Goal: Transaction & Acquisition: Purchase product/service

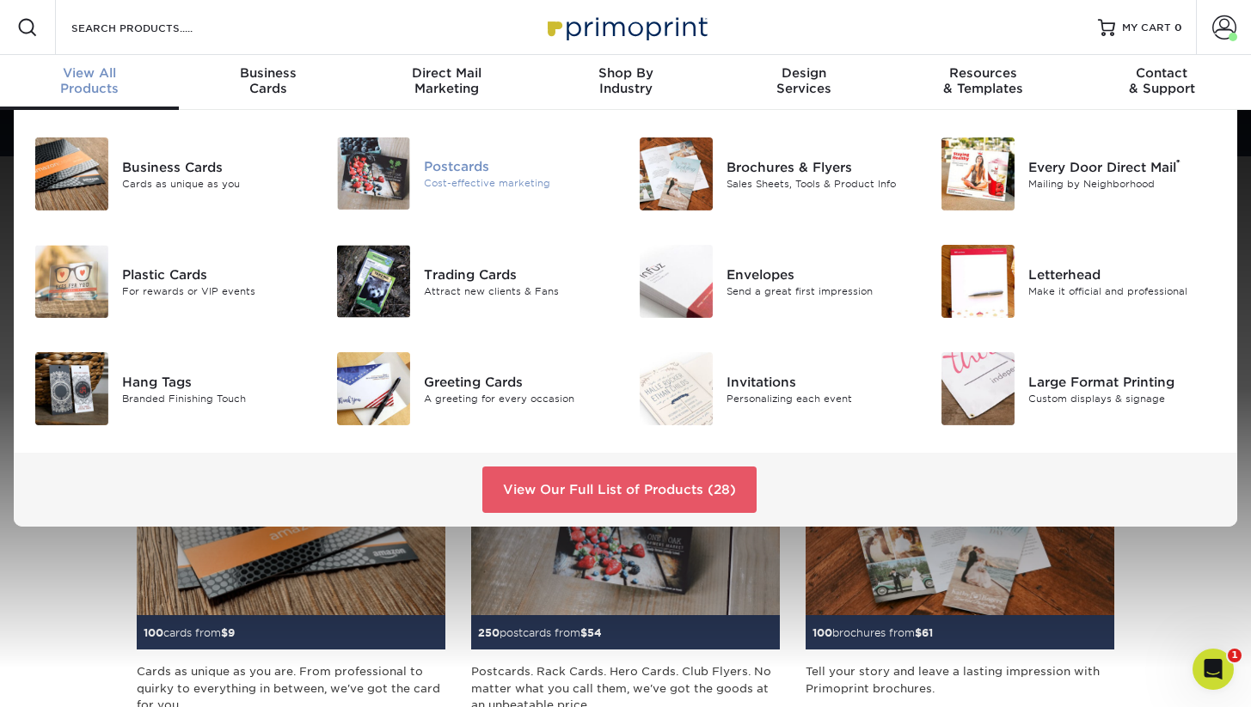
click at [380, 186] on img at bounding box center [373, 174] width 73 height 72
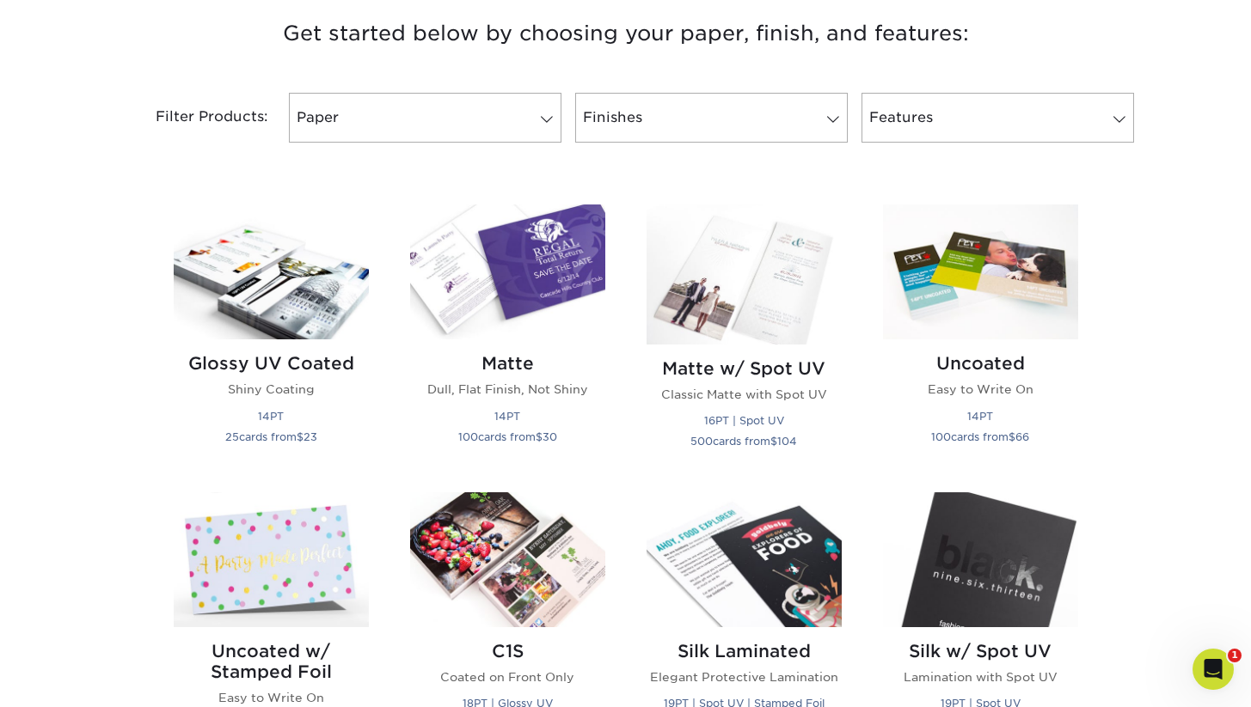
scroll to position [652, 0]
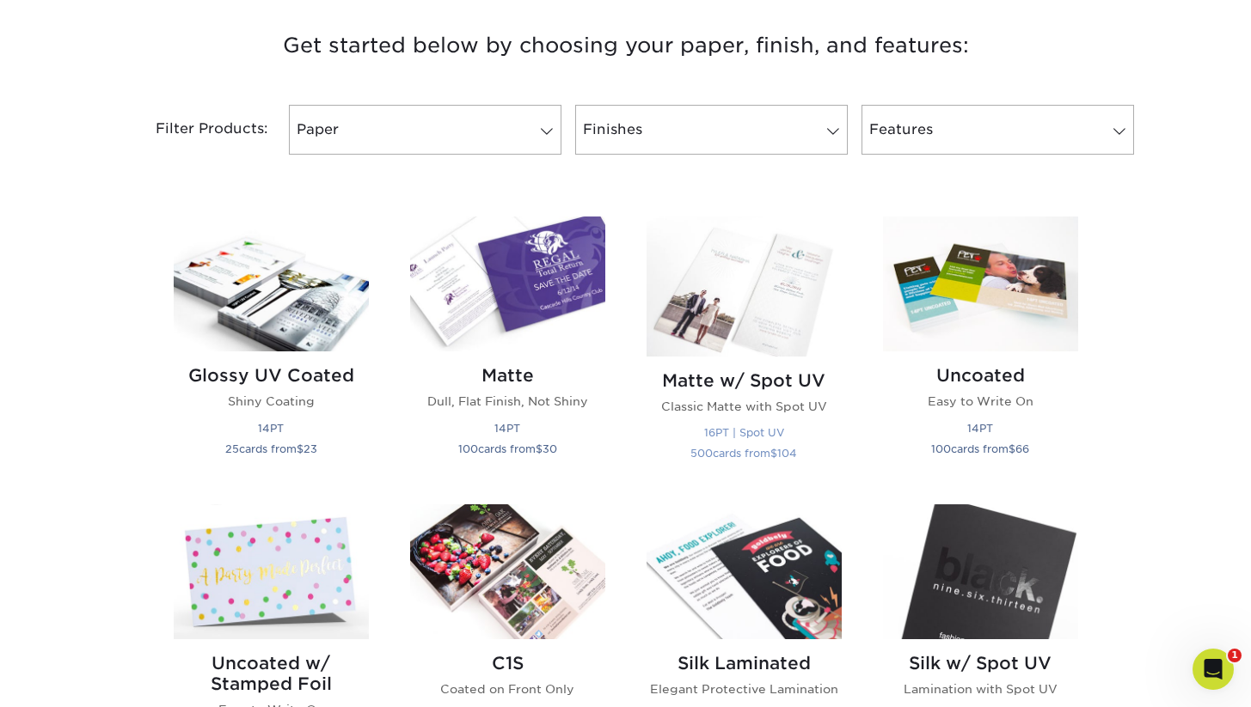
click at [749, 307] on img at bounding box center [743, 286] width 195 height 139
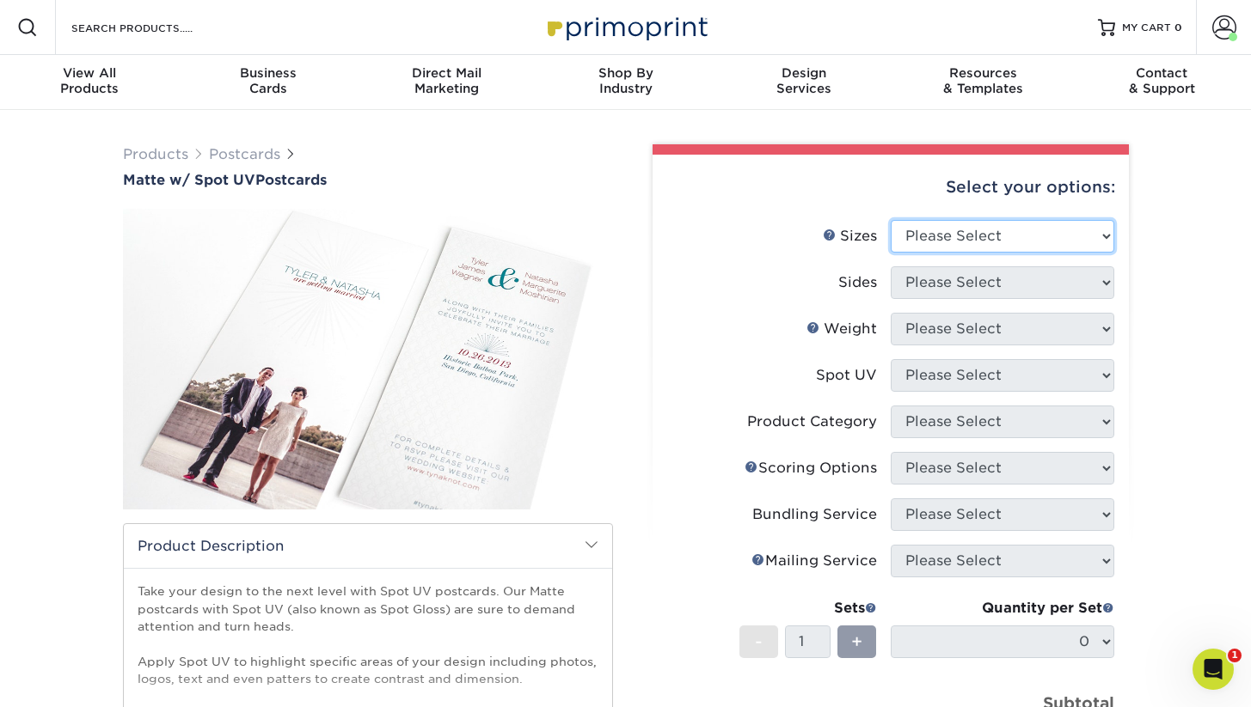
click at [1012, 250] on select "Please Select 1.5" x 7" 2" x 6" 2" x 8" 2.12" x 5.5" 2.75" x 4.25" 2.75" x 8.5"…" at bounding box center [1001, 236] width 223 height 33
select select "3.00x4.00"
click at [890, 220] on select "Please Select 1.5" x 7" 2" x 6" 2" x 8" 2.12" x 5.5" 2.75" x 4.25" 2.75" x 8.5"…" at bounding box center [1001, 236] width 223 height 33
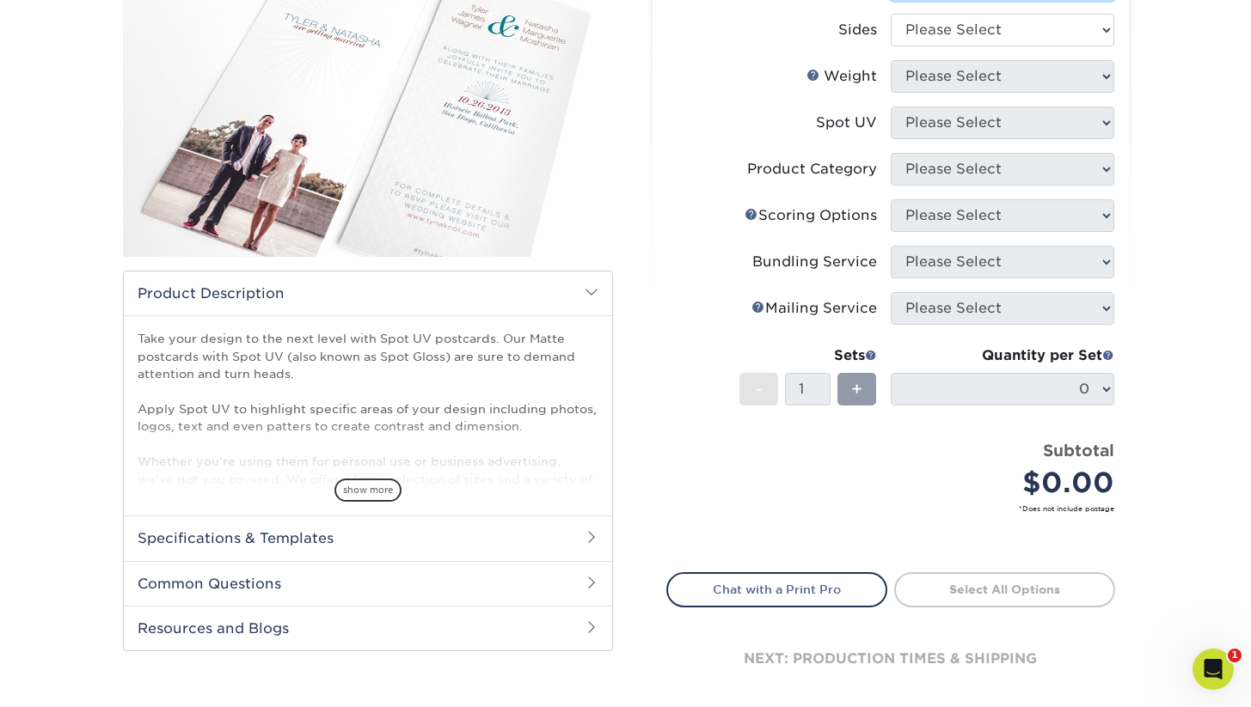
scroll to position [260, 0]
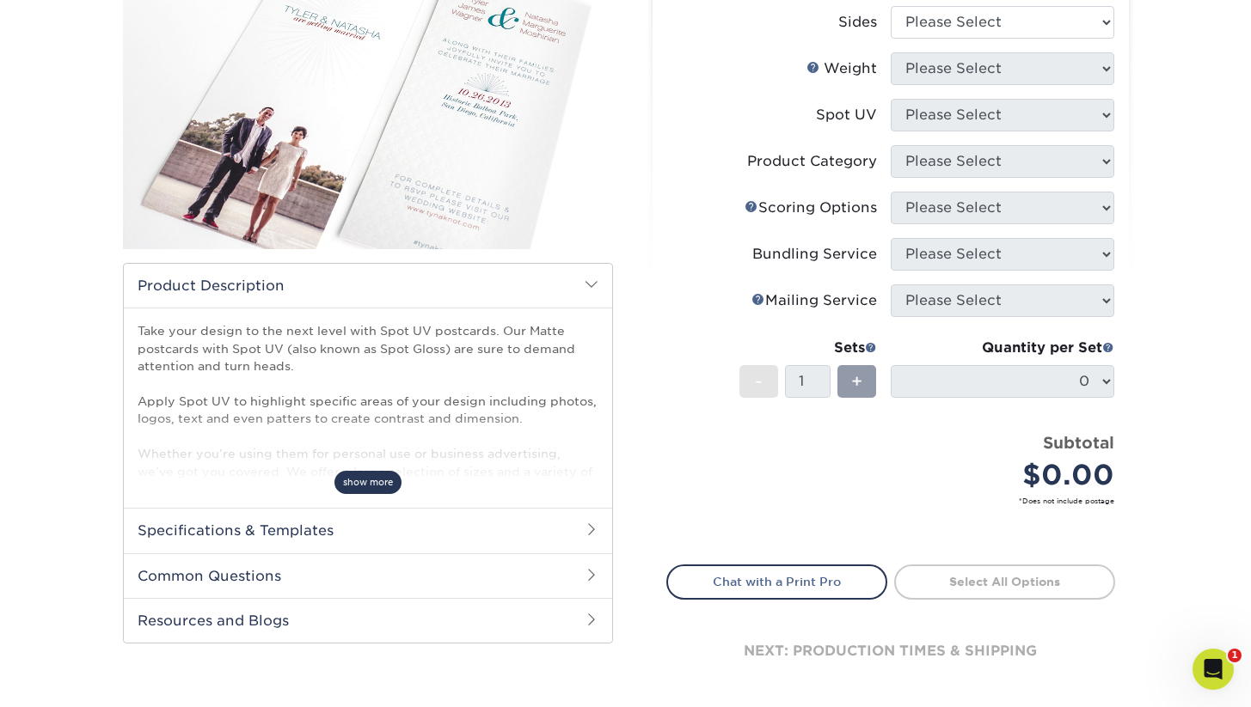
click at [368, 477] on span "show more" at bounding box center [367, 482] width 67 height 23
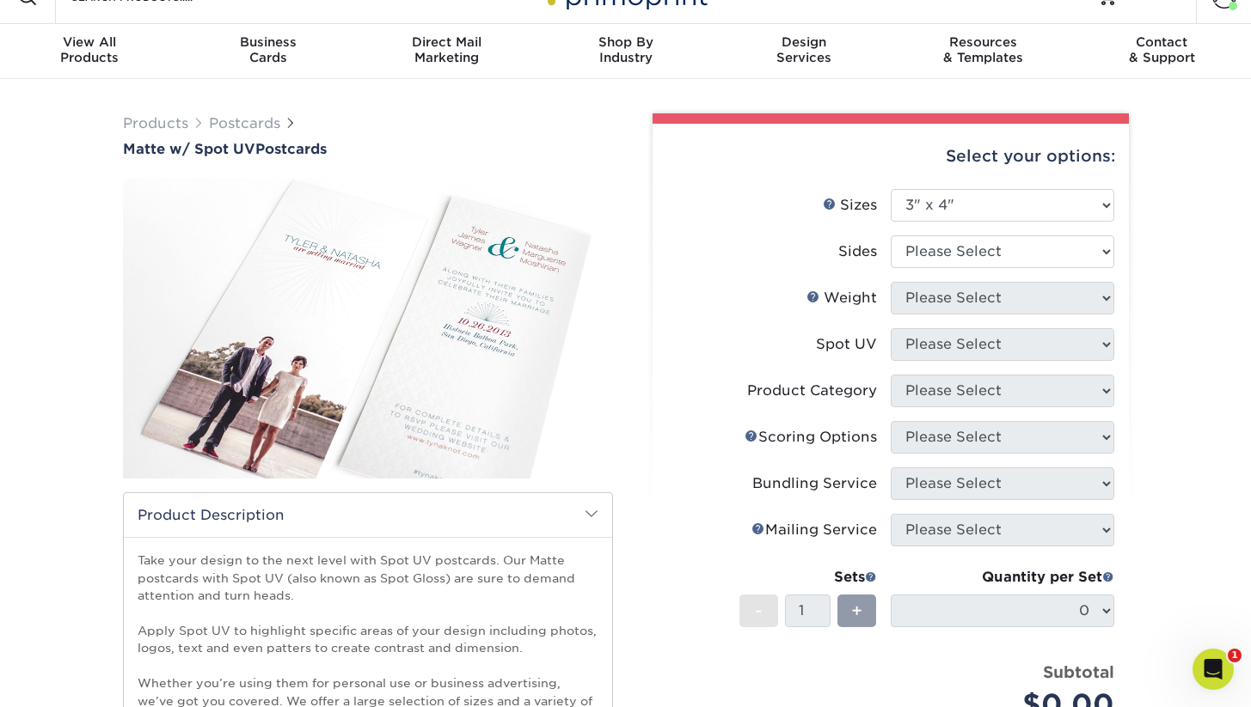
scroll to position [23, 0]
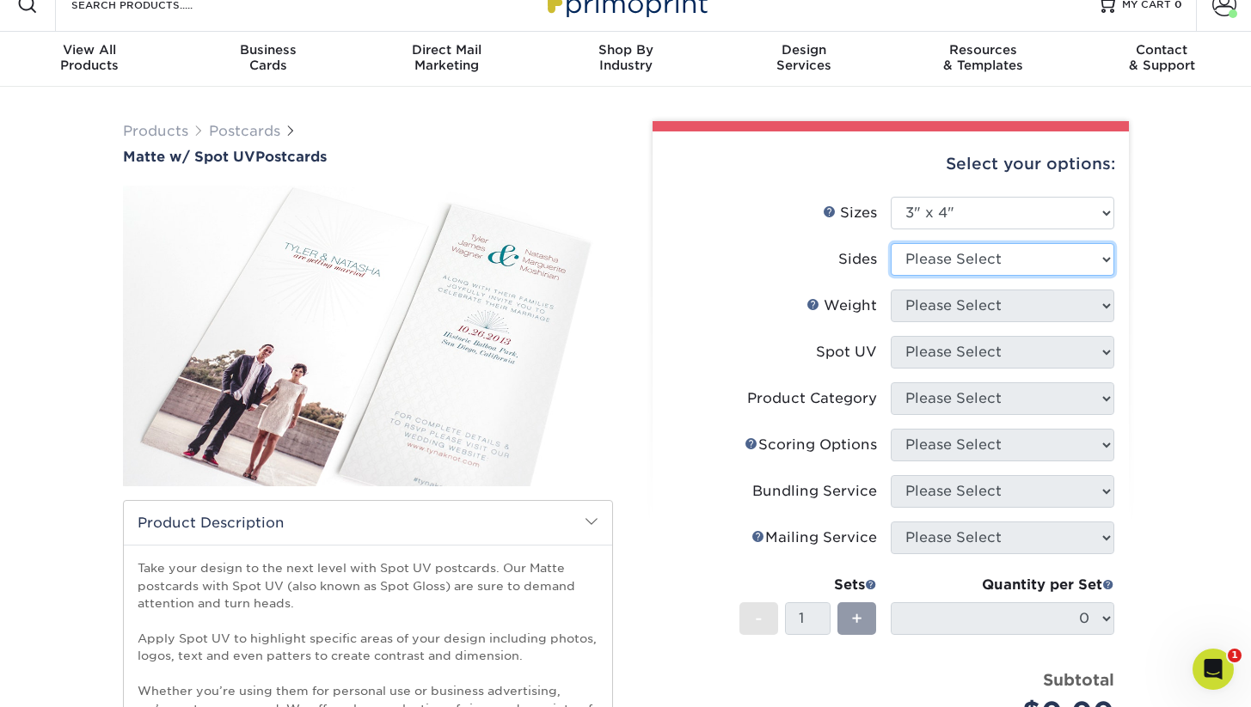
click at [1040, 267] on select "Please Select Print Both Sides Print Front Only" at bounding box center [1001, 259] width 223 height 33
select select "13abbda7-1d64-4f25-8bb2-c179b224825d"
click at [890, 243] on select "Please Select Print Both Sides Print Front Only" at bounding box center [1001, 259] width 223 height 33
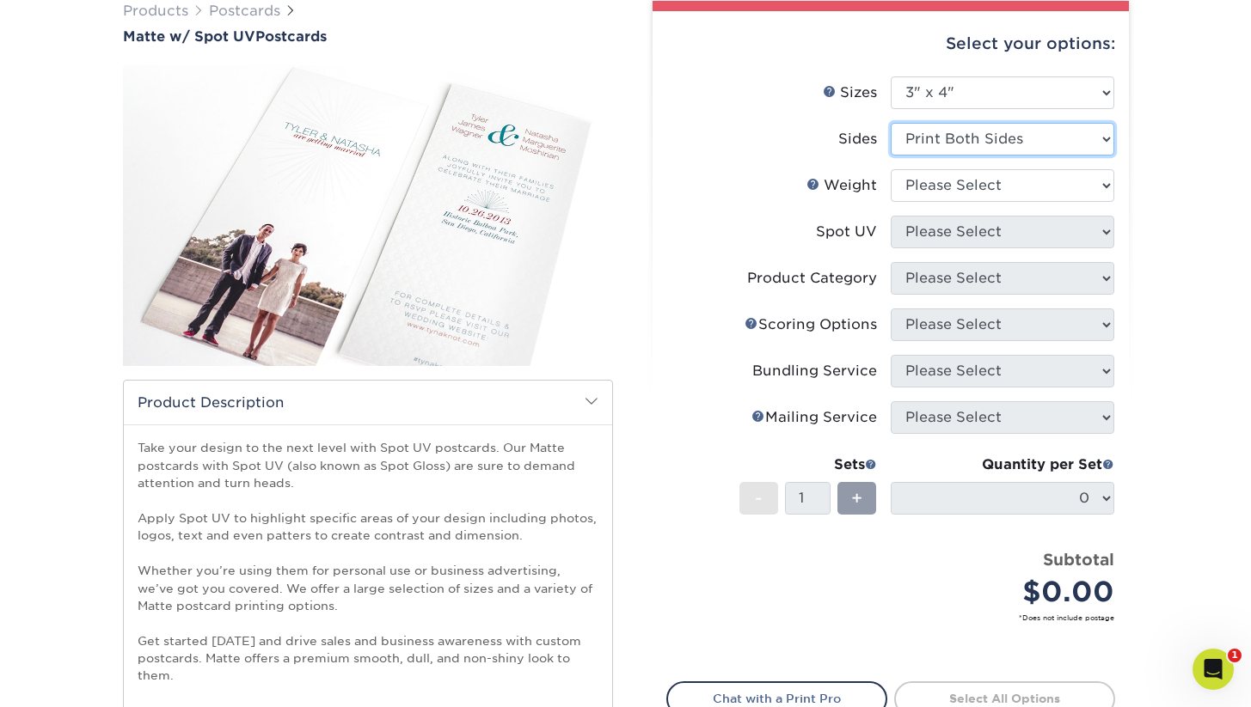
scroll to position [152, 0]
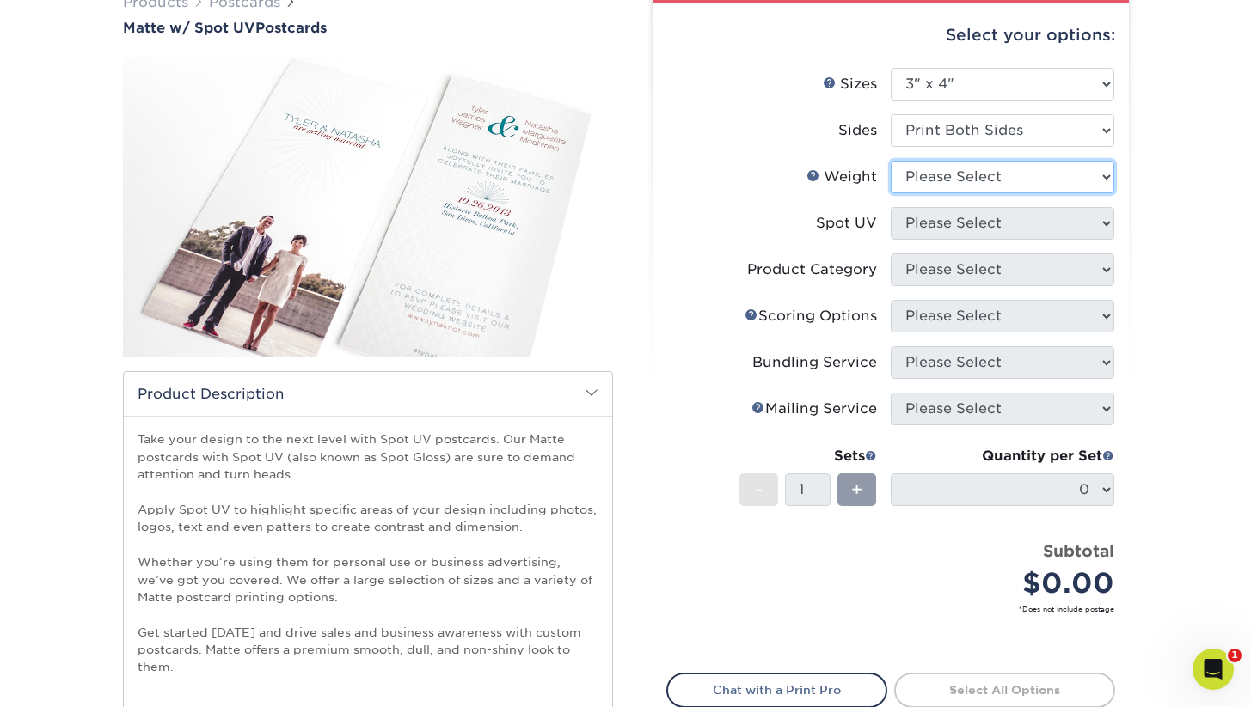
click at [1006, 182] on select "Please Select 16PT" at bounding box center [1001, 177] width 223 height 33
select select "16PT"
click at [890, 161] on select "Please Select 16PT" at bounding box center [1001, 177] width 223 height 33
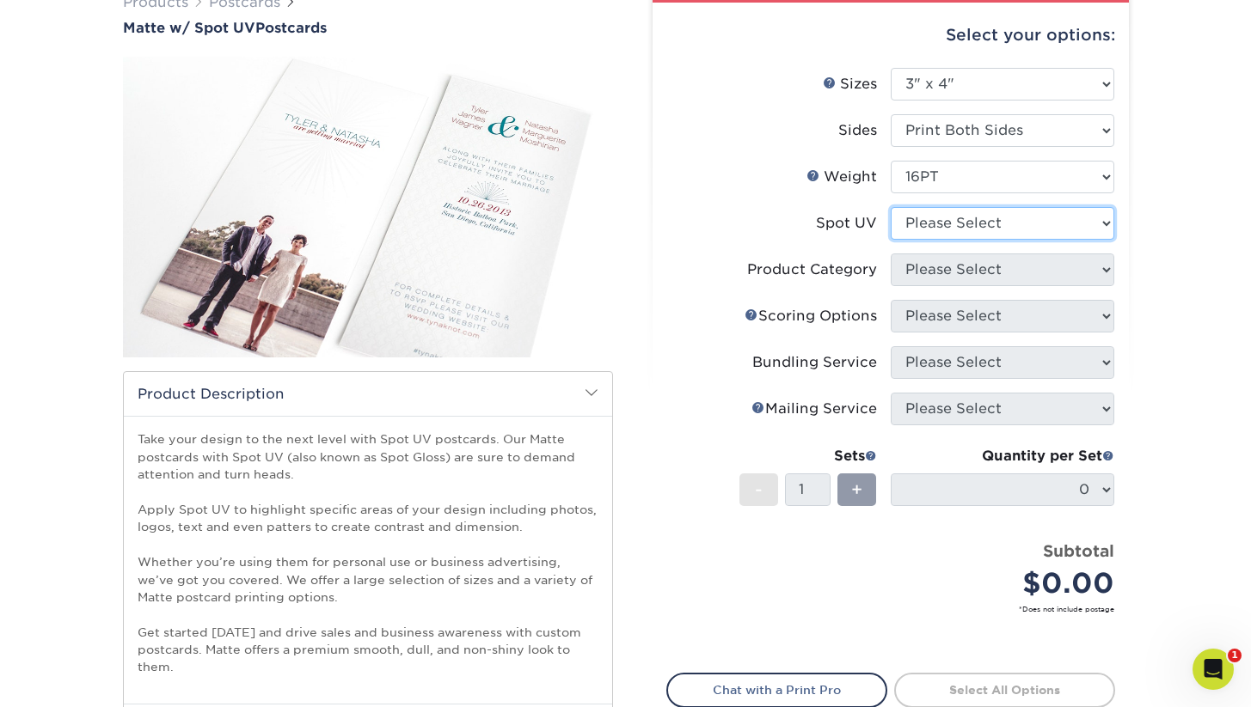
click at [1003, 222] on select "Please Select Front and Back (Both Sides) Front Only Back Only" at bounding box center [1001, 223] width 223 height 33
select select "1"
click at [890, 207] on select "Please Select Front and Back (Both Sides) Front Only Back Only" at bounding box center [1001, 223] width 223 height 33
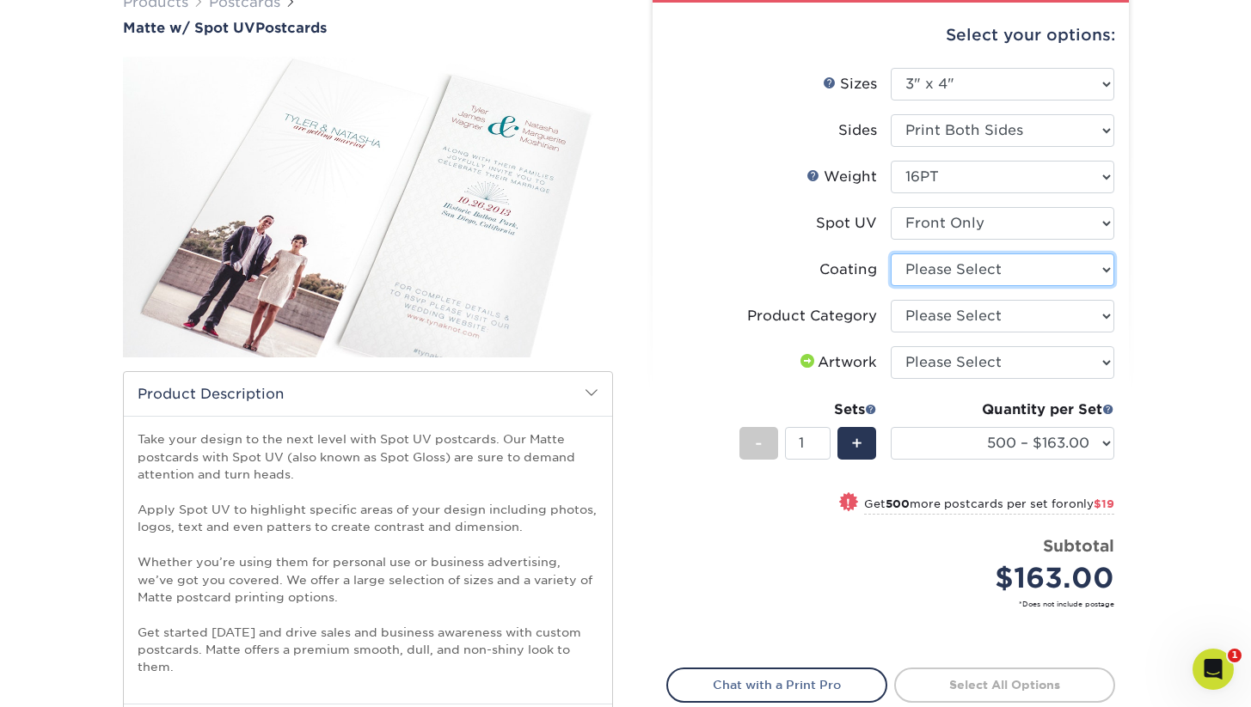
click at [1006, 277] on select at bounding box center [1001, 270] width 223 height 33
select select "121bb7b5-3b4d-429f-bd8d-bbf80e953313"
click at [890, 254] on select at bounding box center [1001, 270] width 223 height 33
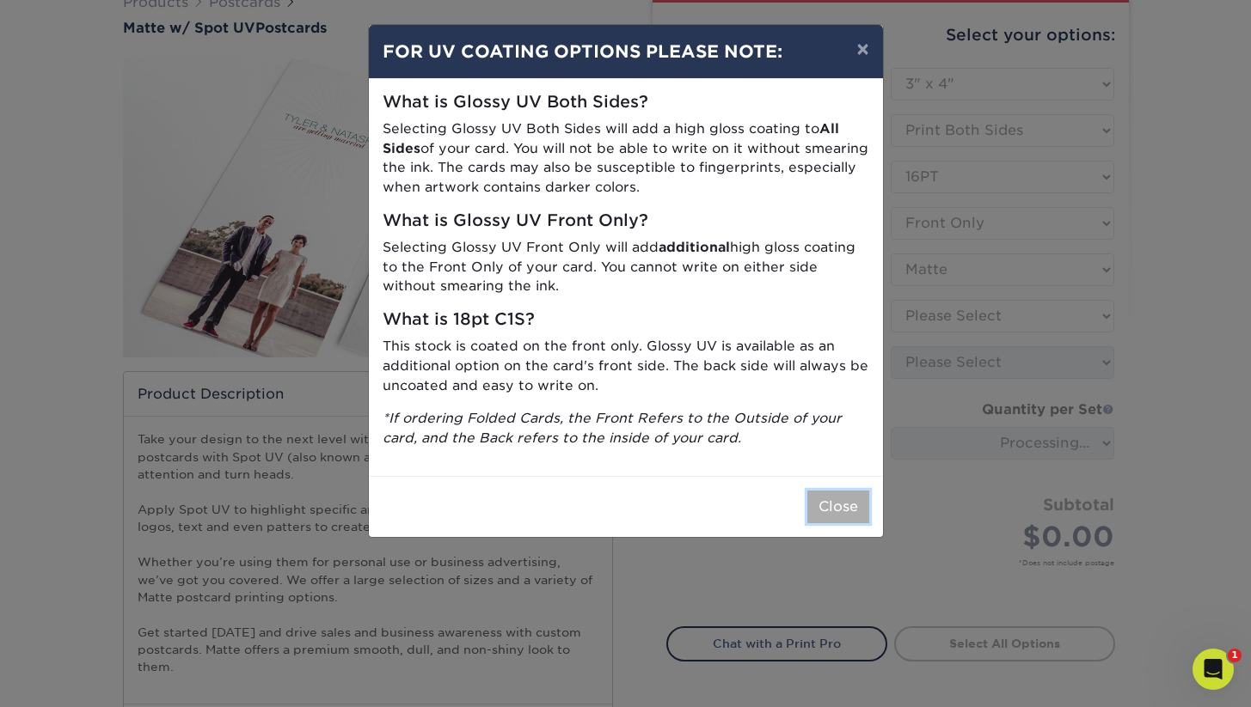
click at [829, 509] on button "Close" at bounding box center [838, 507] width 62 height 33
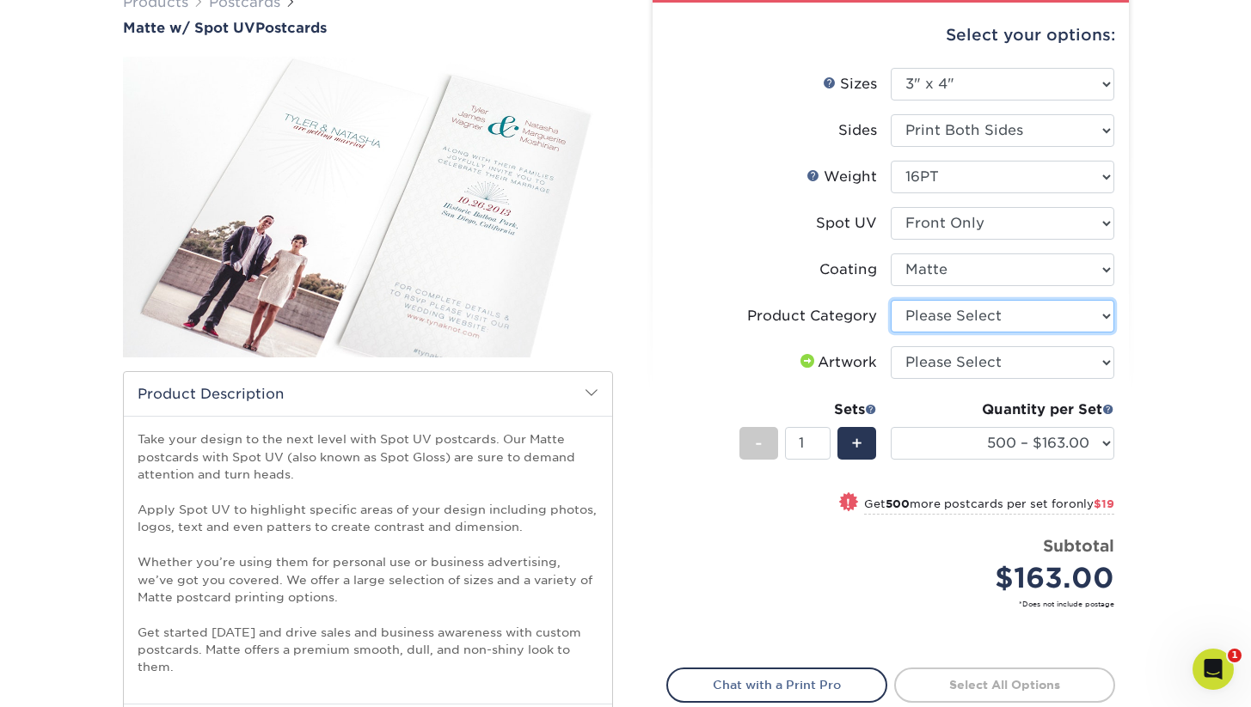
click at [976, 316] on select "Please Select Postcards" at bounding box center [1001, 316] width 223 height 33
select select "9b7272e0-d6c8-4c3c-8e97-d3a1bcdab858"
click at [890, 300] on select "Please Select Postcards" at bounding box center [1001, 316] width 223 height 33
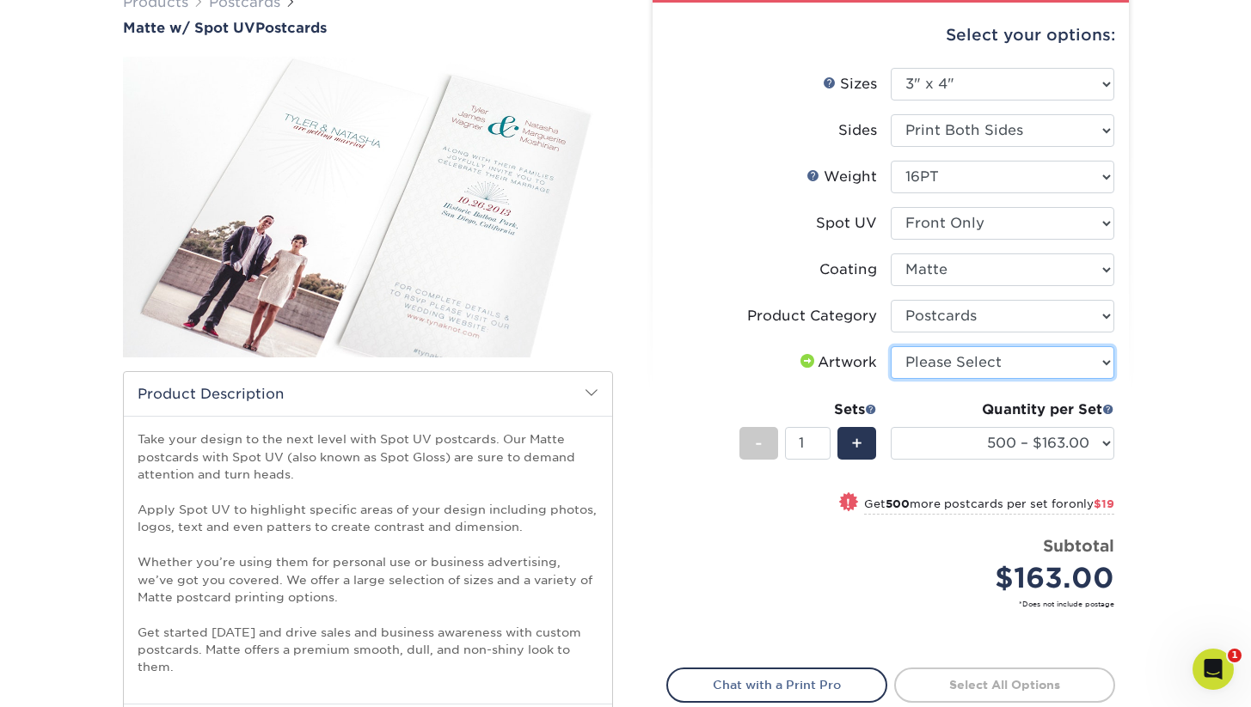
click at [963, 361] on select "Please Select I will upload files I need a design - $150" at bounding box center [1001, 362] width 223 height 33
select select "upload"
click at [890, 346] on select "Please Select I will upload files I need a design - $150" at bounding box center [1001, 362] width 223 height 33
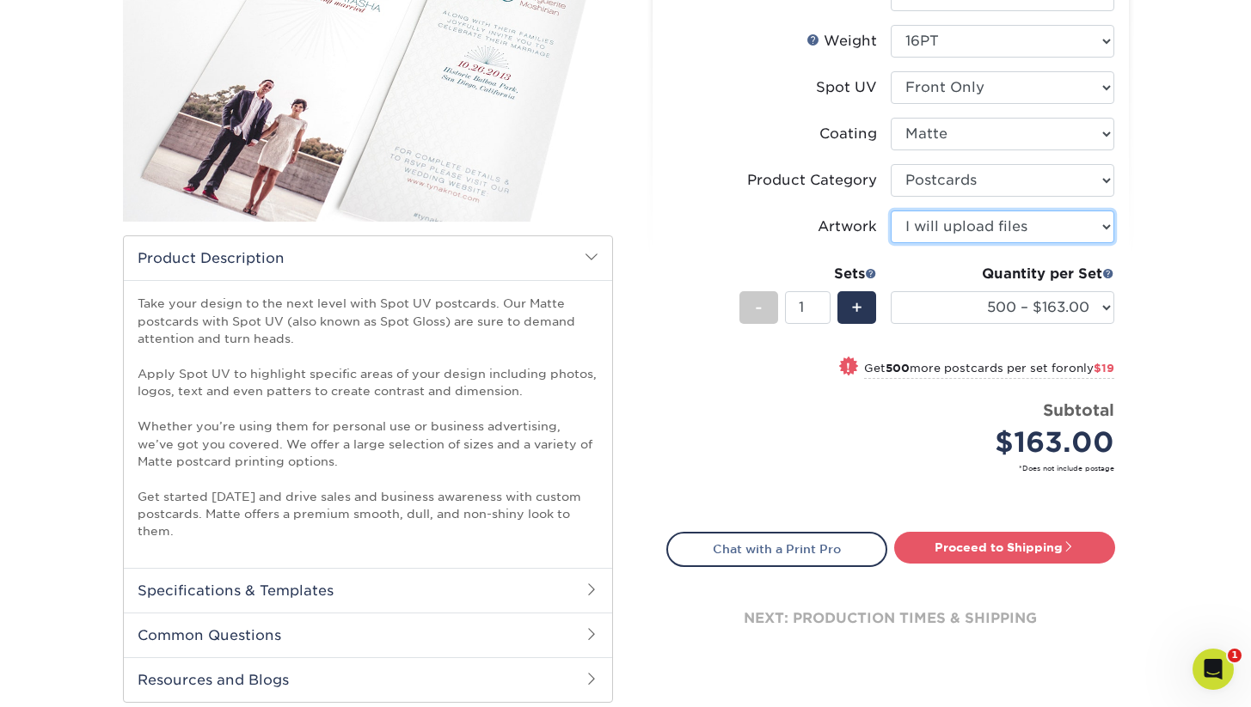
scroll to position [346, 0]
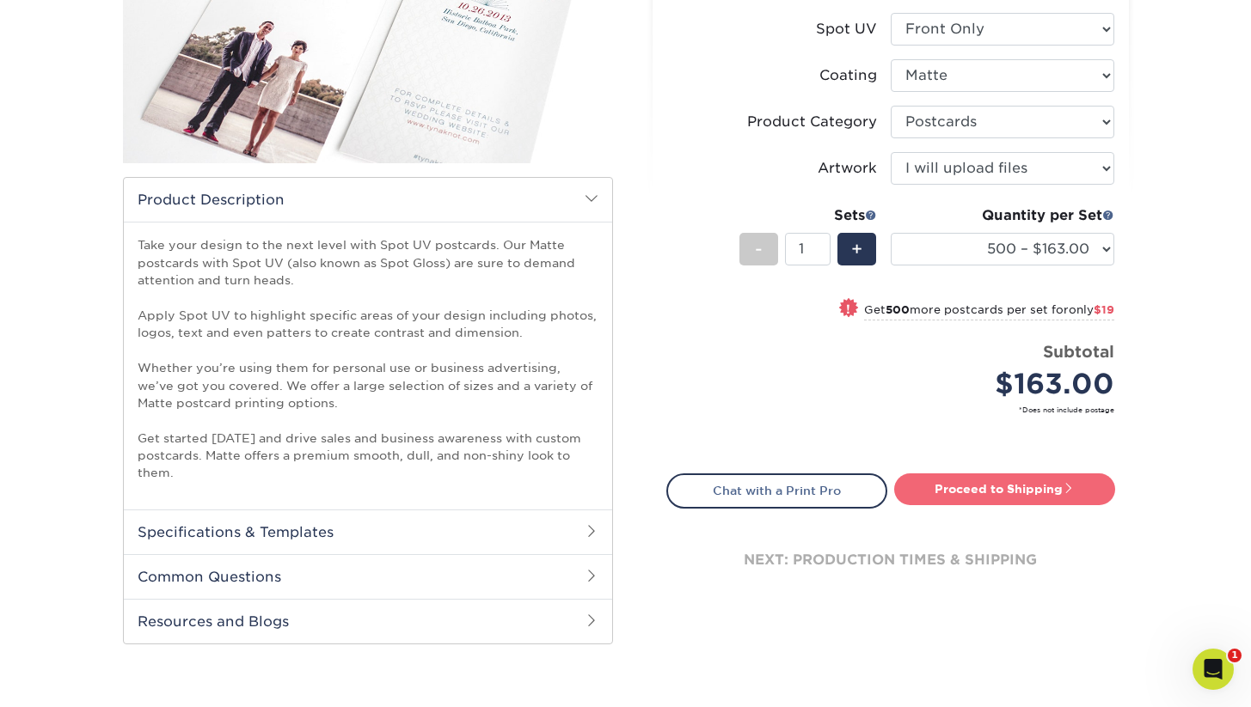
click at [980, 478] on link "Proceed to Shipping" at bounding box center [1004, 489] width 221 height 31
type input "Set 1"
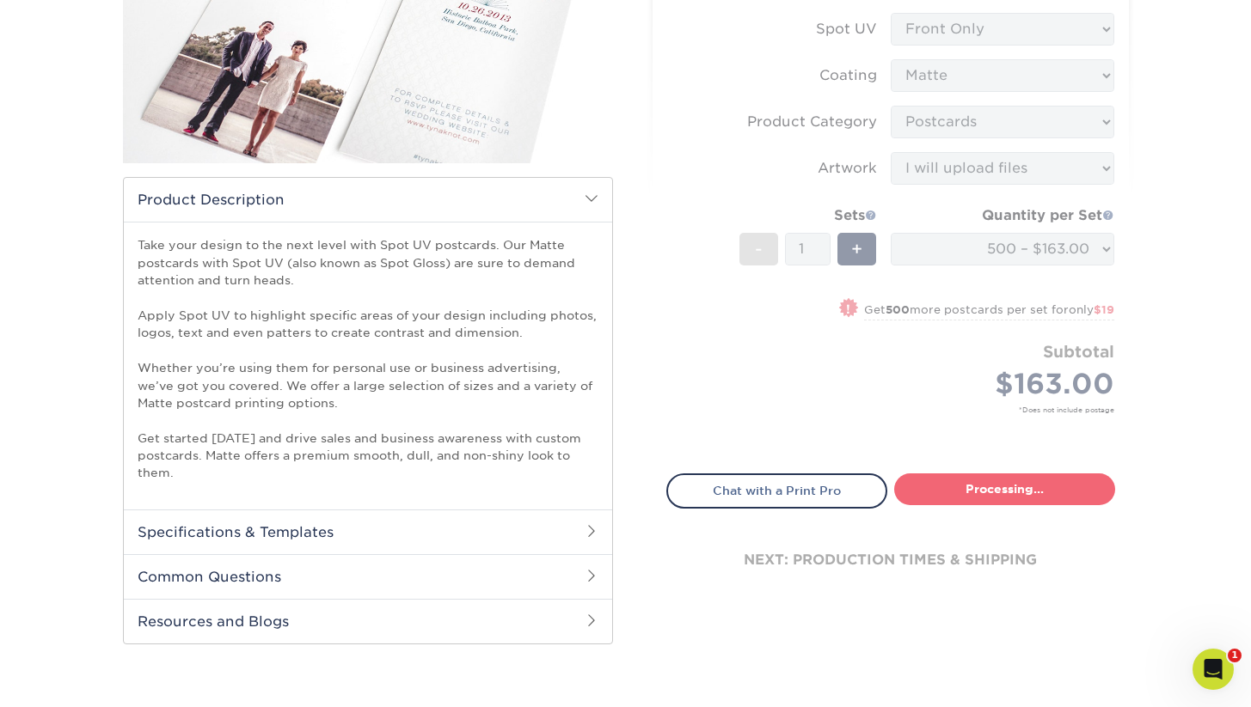
select select "62e2f66b-f68d-4119-b048-9cad3fa80543"
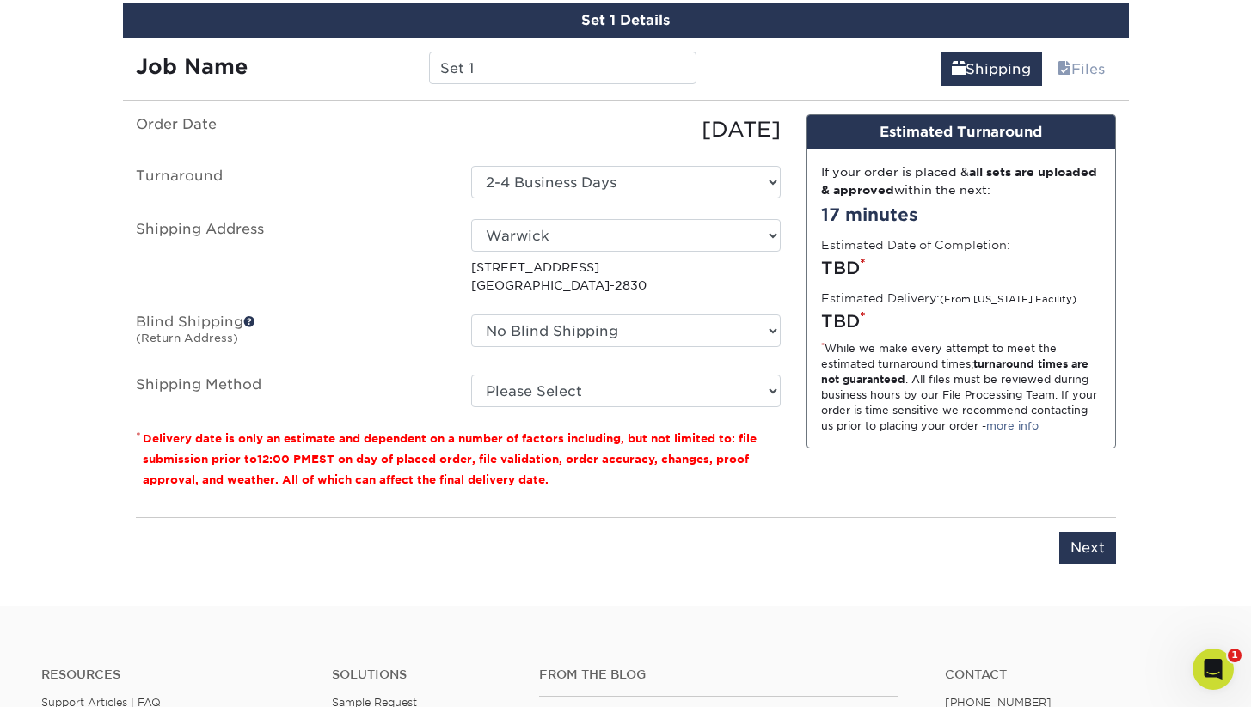
scroll to position [1049, 0]
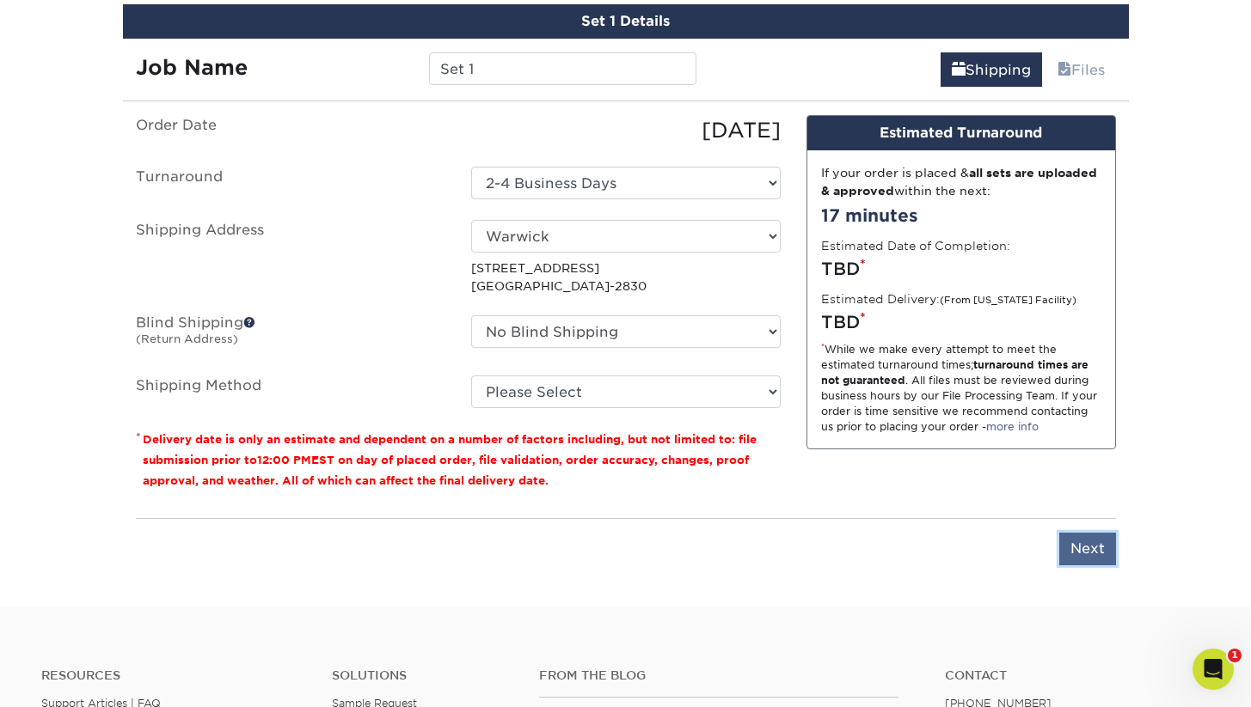
click at [1075, 541] on input "Next" at bounding box center [1087, 549] width 57 height 33
type input "Next"
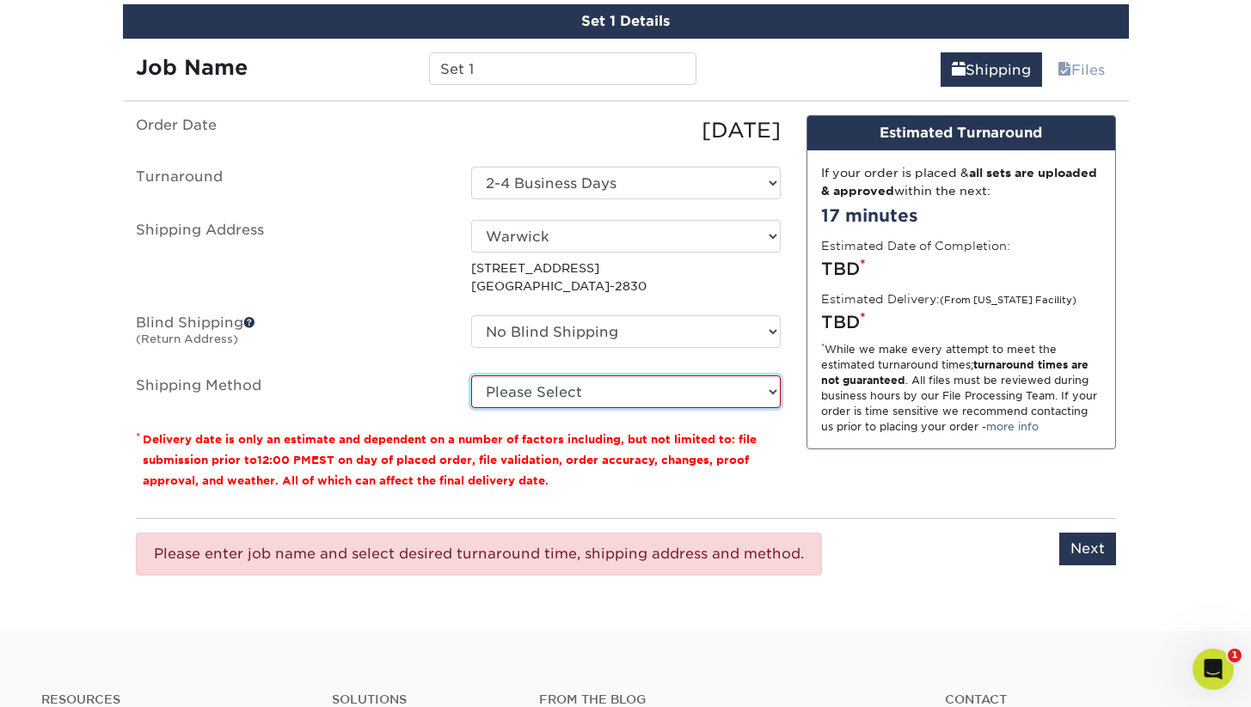
click at [668, 400] on select "Please Select Ground Shipping (+$26.14) 3 Day Shipping Service (+$32.29) 2 Day …" at bounding box center [625, 392] width 309 height 33
select select "03"
click at [471, 376] on select "Please Select Ground Shipping (+$26.14) 3 Day Shipping Service (+$32.29) 2 Day …" at bounding box center [625, 392] width 309 height 33
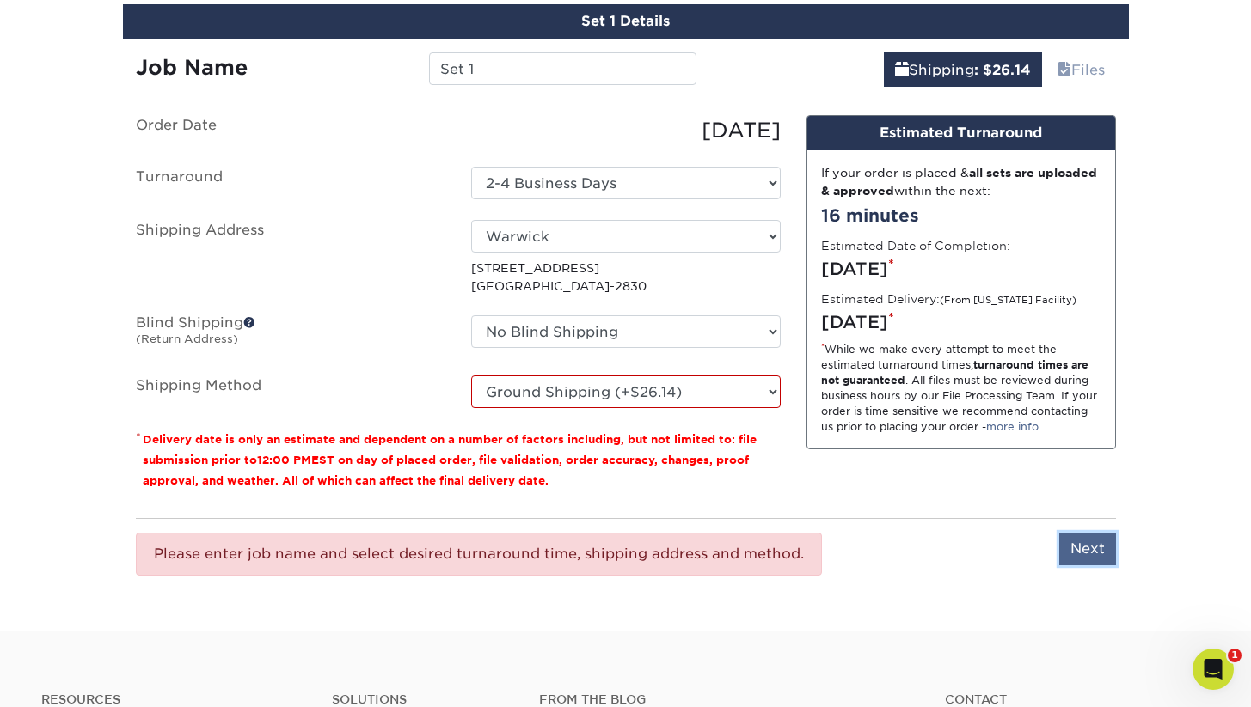
click at [1089, 549] on input "Next" at bounding box center [1087, 549] width 57 height 33
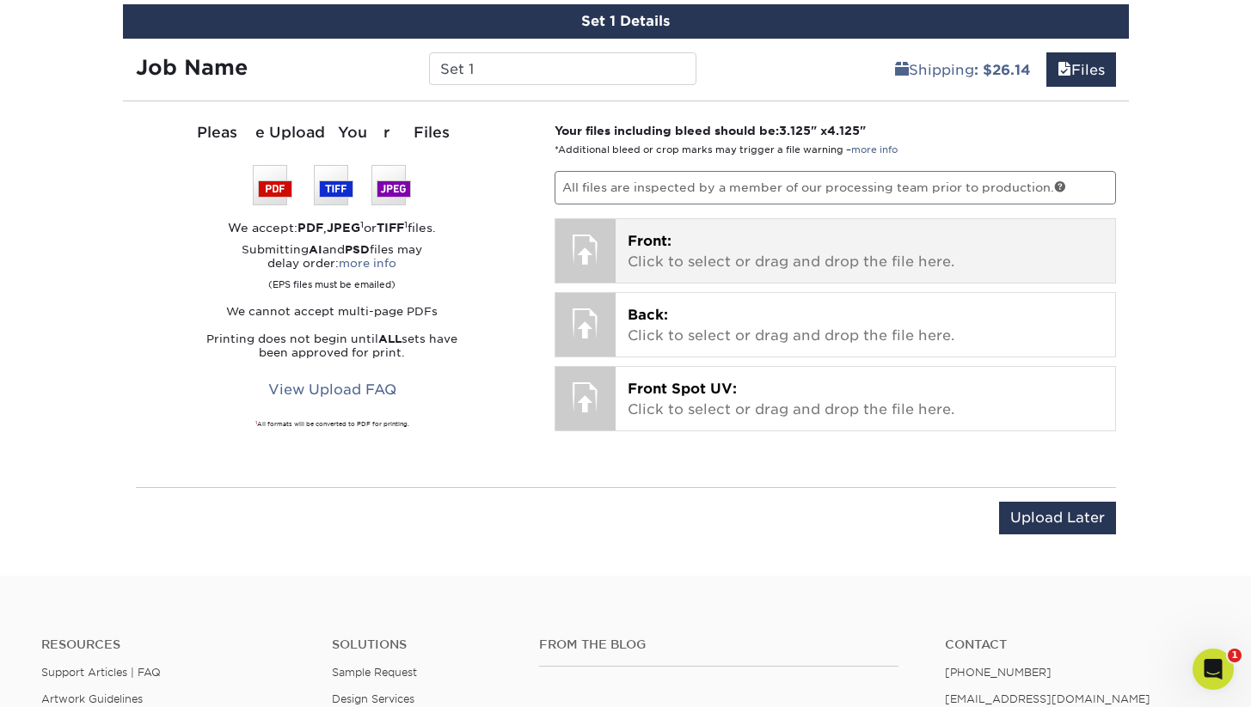
click at [725, 266] on p "Front: Click to select or drag and drop the file here." at bounding box center [864, 251] width 475 height 41
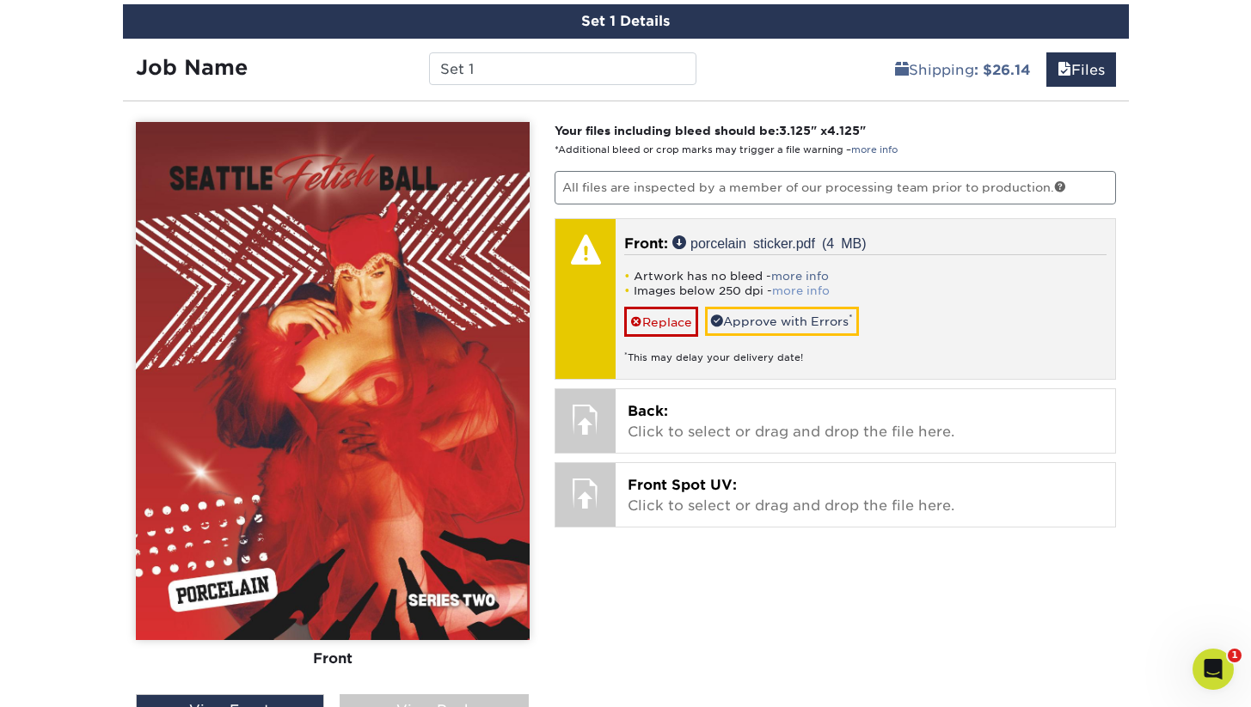
click at [798, 288] on link "more info" at bounding box center [801, 290] width 58 height 13
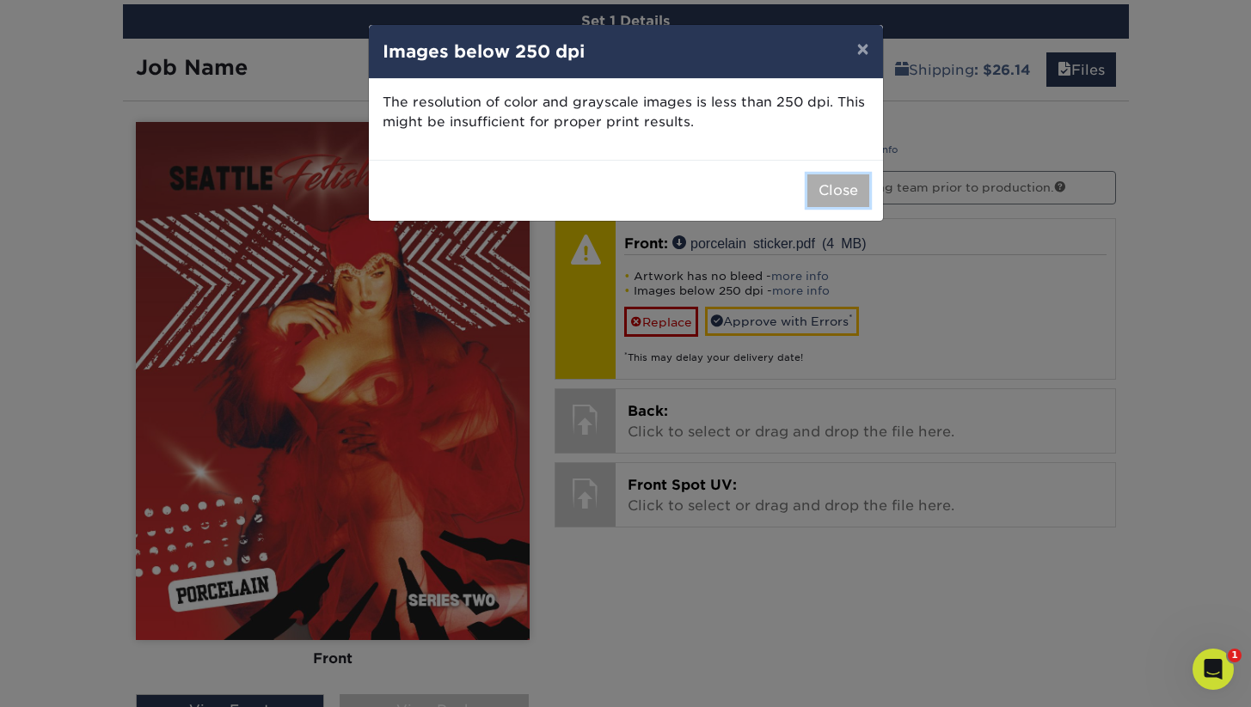
click at [843, 196] on button "Close" at bounding box center [838, 190] width 62 height 33
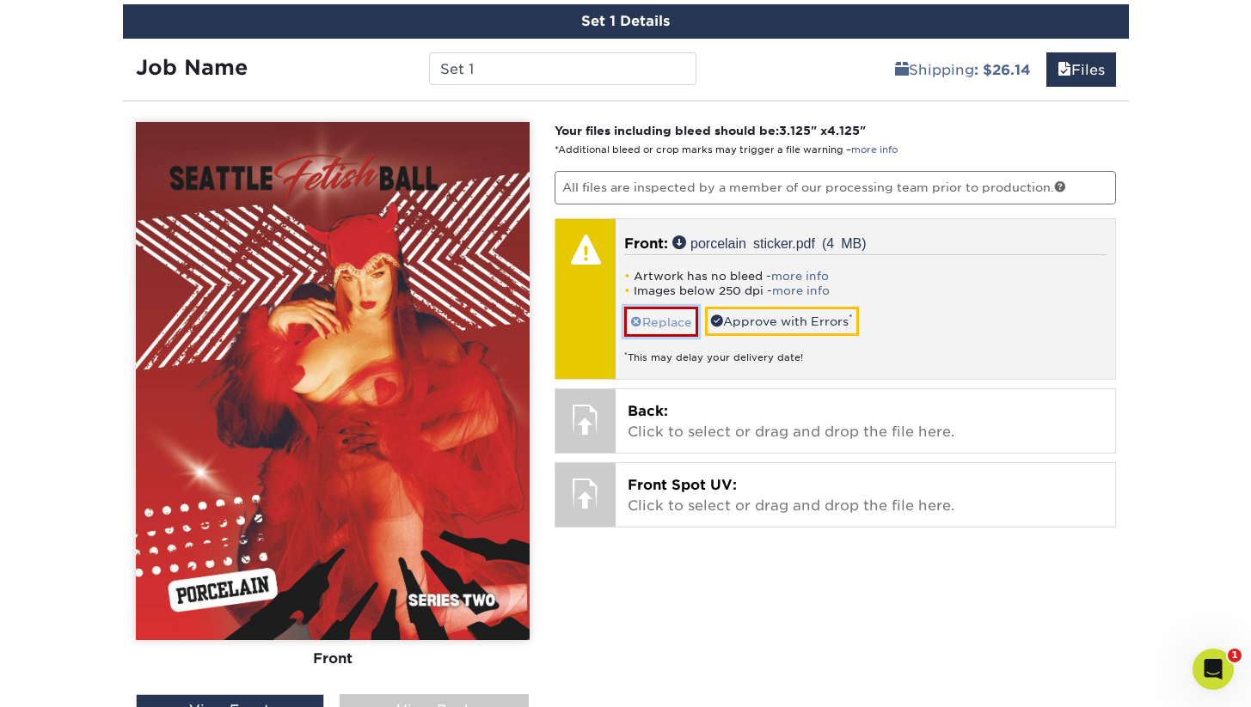
click at [660, 321] on link "Replace" at bounding box center [661, 322] width 74 height 30
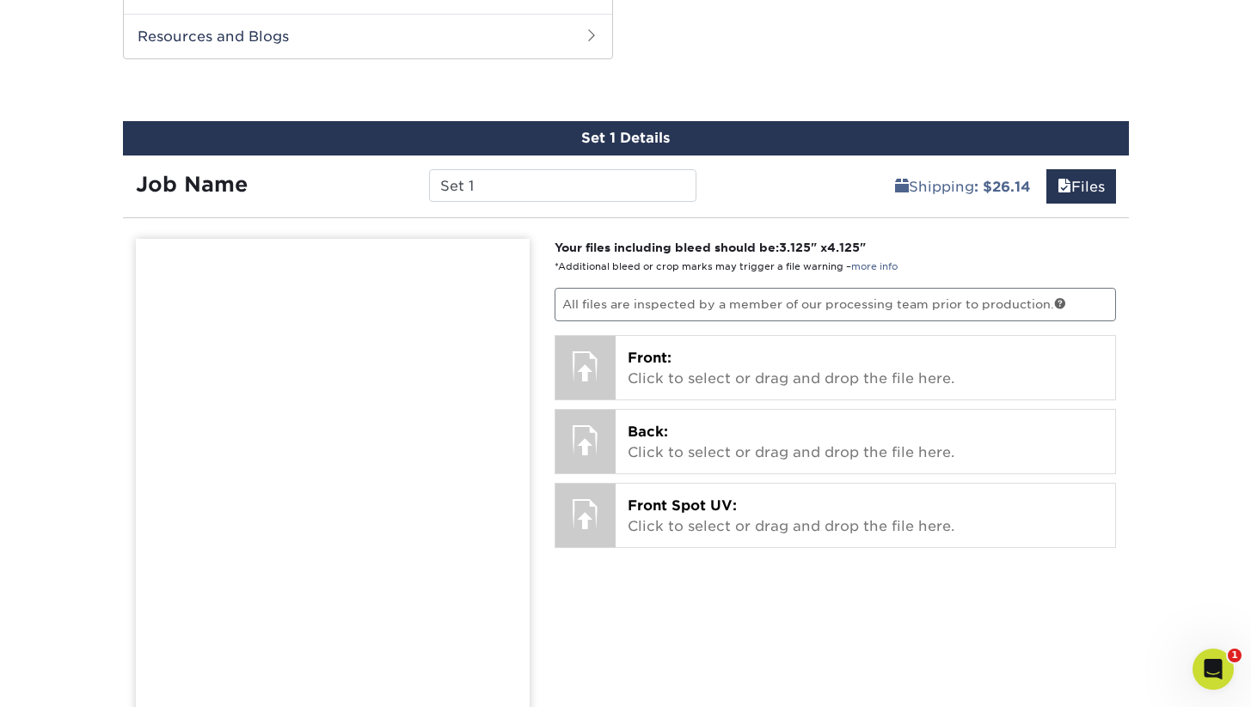
scroll to position [983, 0]
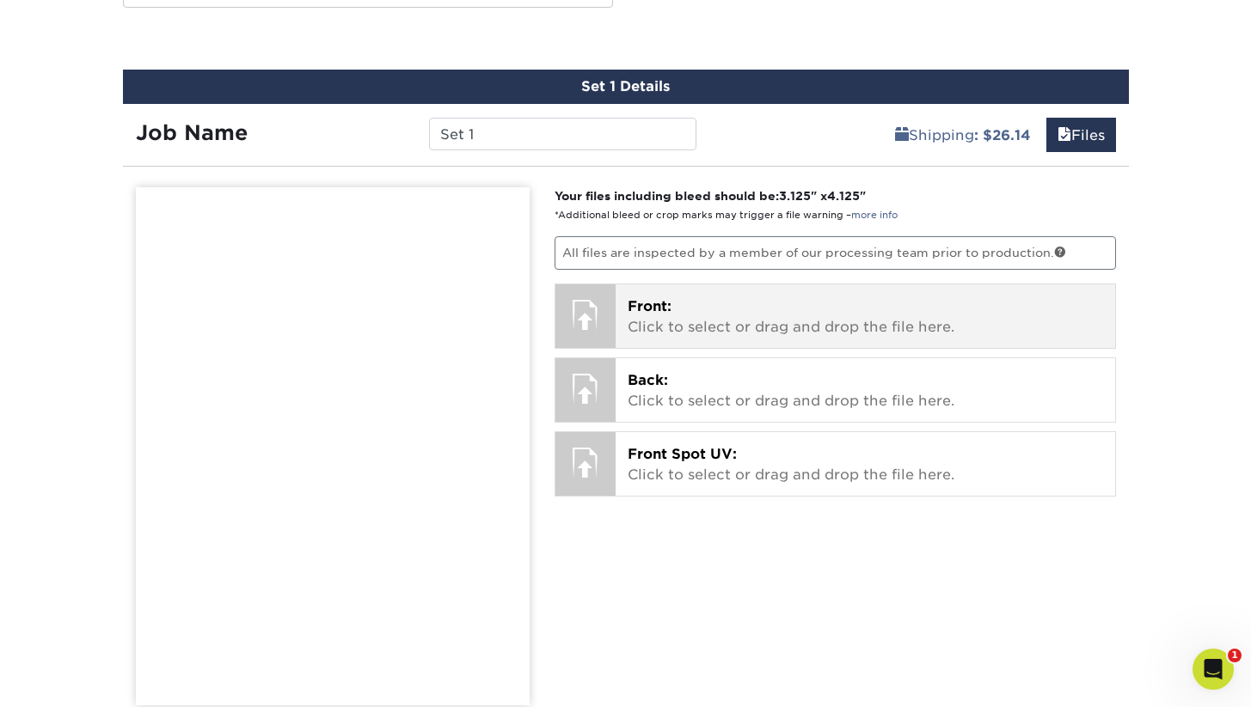
click at [700, 327] on p "Front: Click to select or drag and drop the file here." at bounding box center [864, 317] width 475 height 41
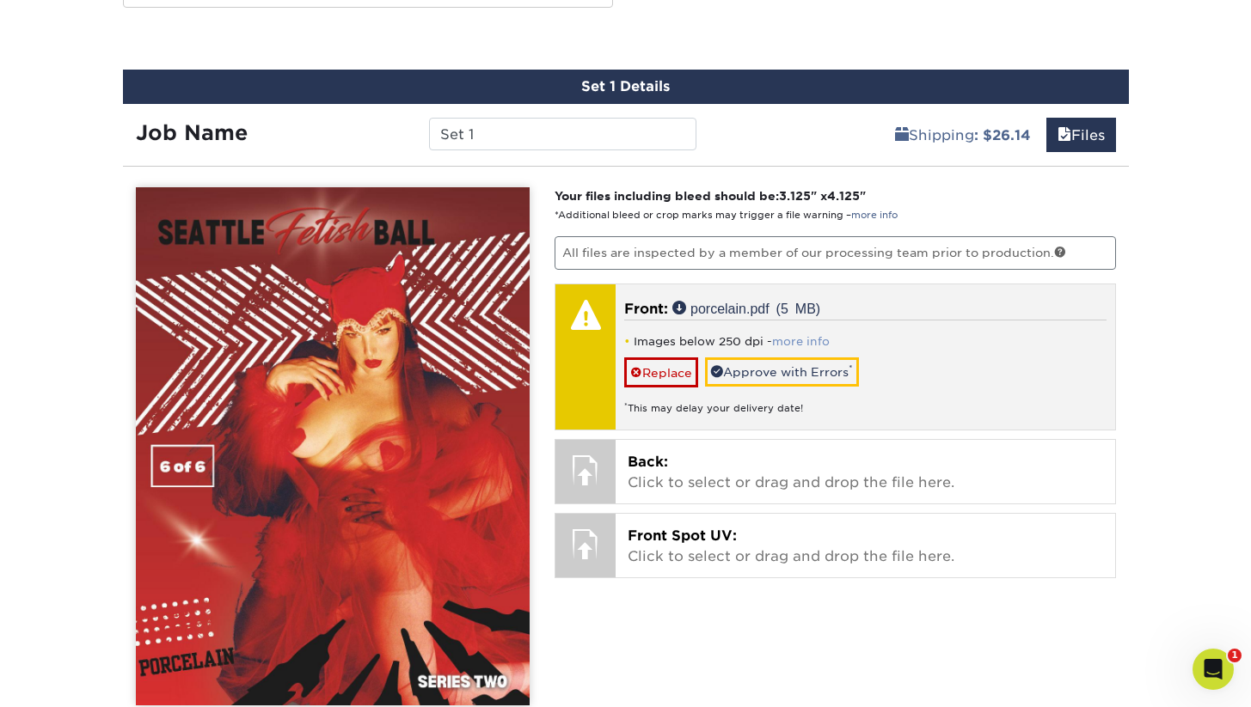
click at [804, 341] on link "more info" at bounding box center [801, 341] width 58 height 13
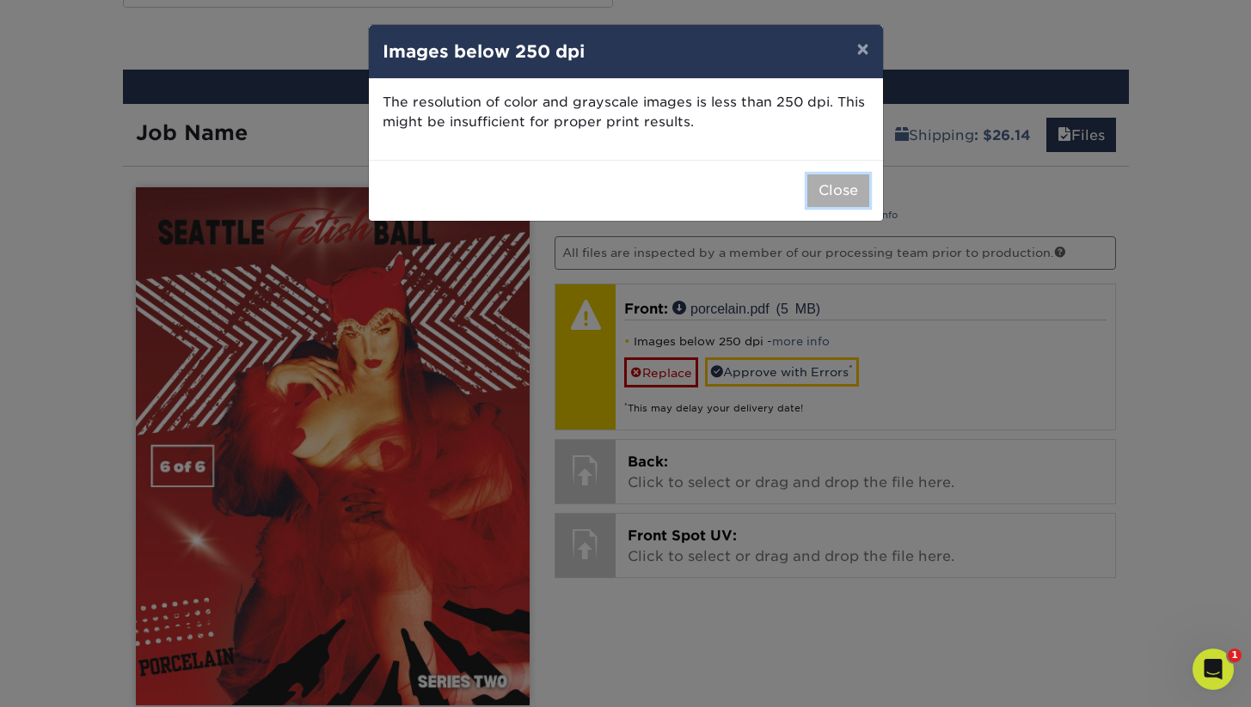
click at [825, 194] on button "Close" at bounding box center [838, 190] width 62 height 33
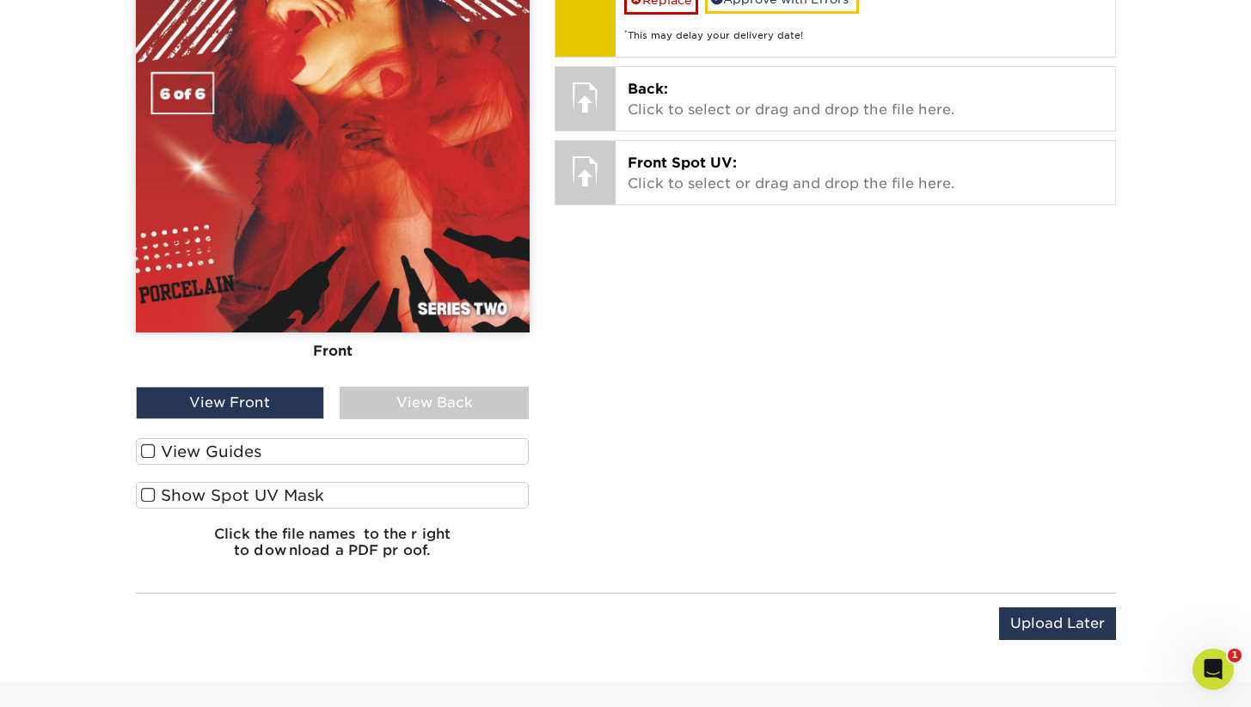
scroll to position [1358, 0]
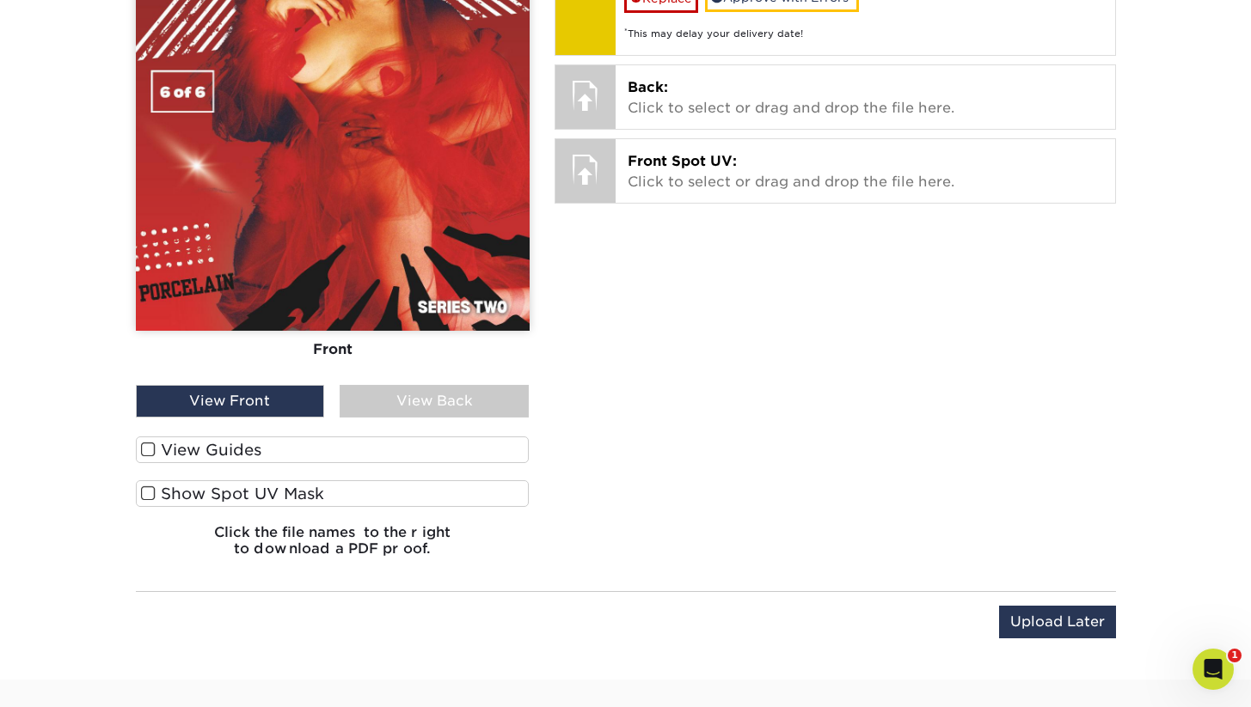
click at [239, 487] on label "Show Spot UV Mask" at bounding box center [333, 493] width 394 height 27
click at [0, 0] on input "Show Spot UV Mask" at bounding box center [0, 0] width 0 height 0
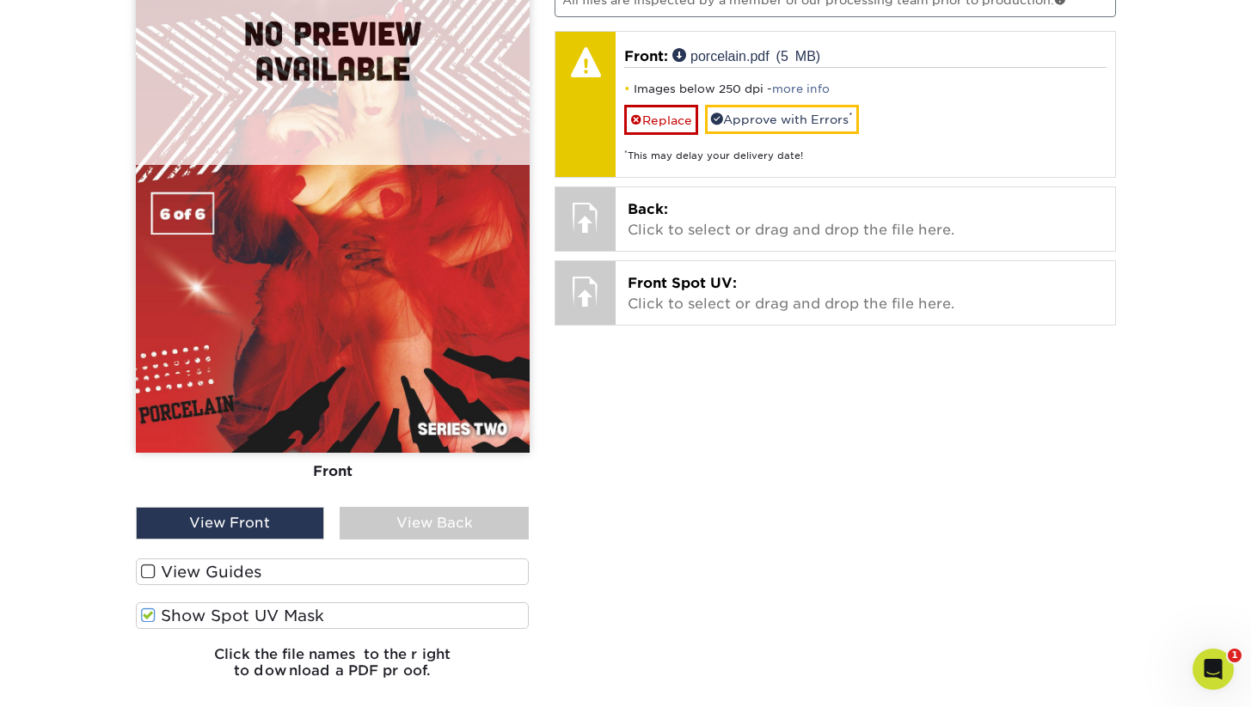
scroll to position [1265, 0]
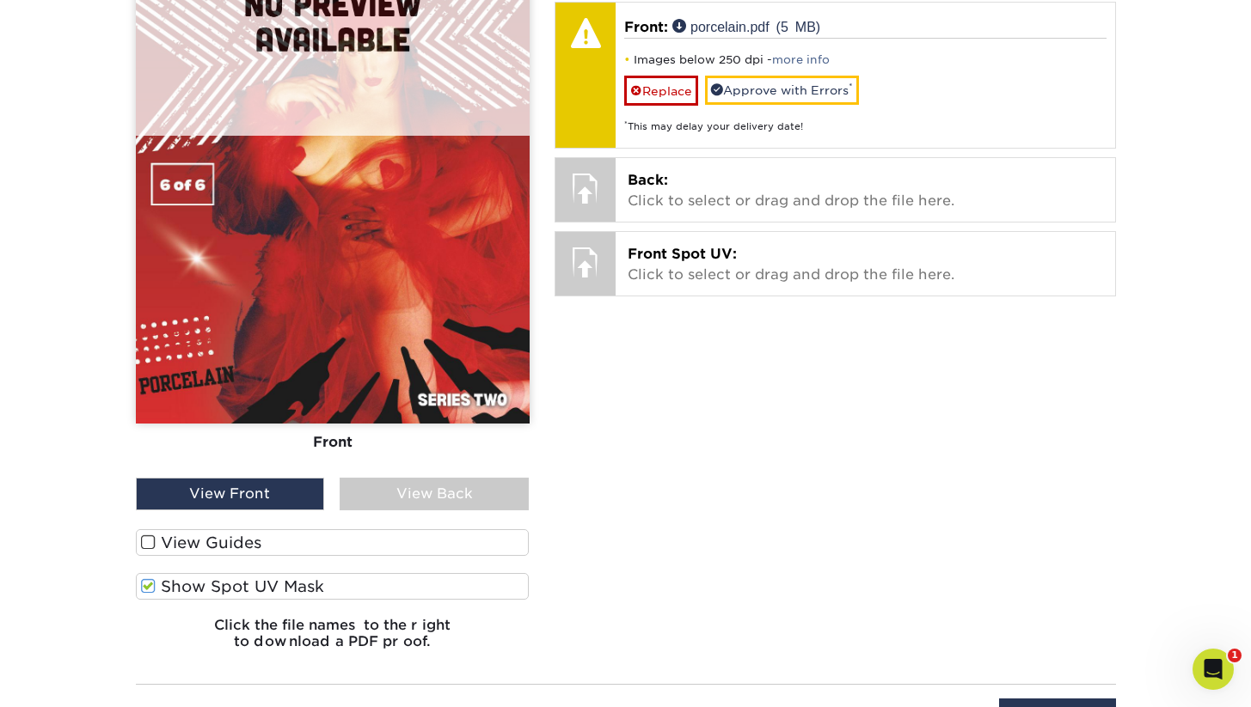
click at [235, 580] on label "Show Spot UV Mask" at bounding box center [333, 586] width 394 height 27
click at [0, 0] on input "Show Spot UV Mask" at bounding box center [0, 0] width 0 height 0
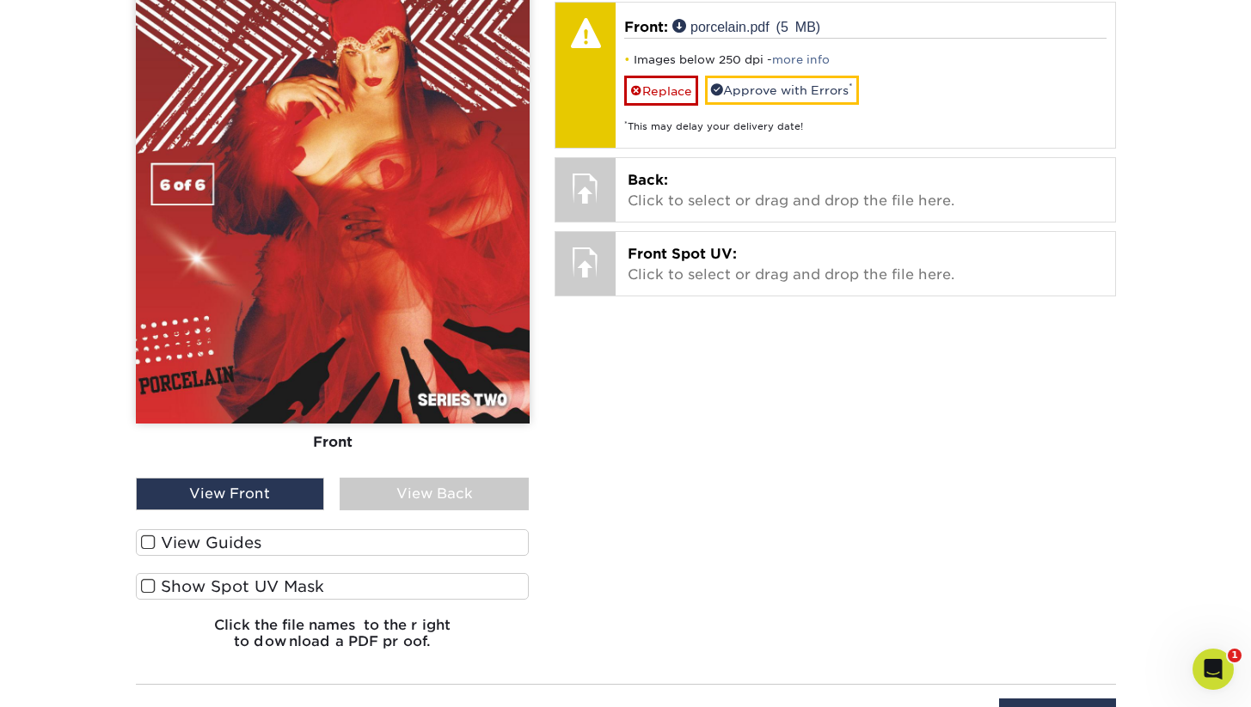
click at [235, 580] on label "Show Spot UV Mask" at bounding box center [333, 586] width 394 height 27
click at [0, 0] on input "Show Spot UV Mask" at bounding box center [0, 0] width 0 height 0
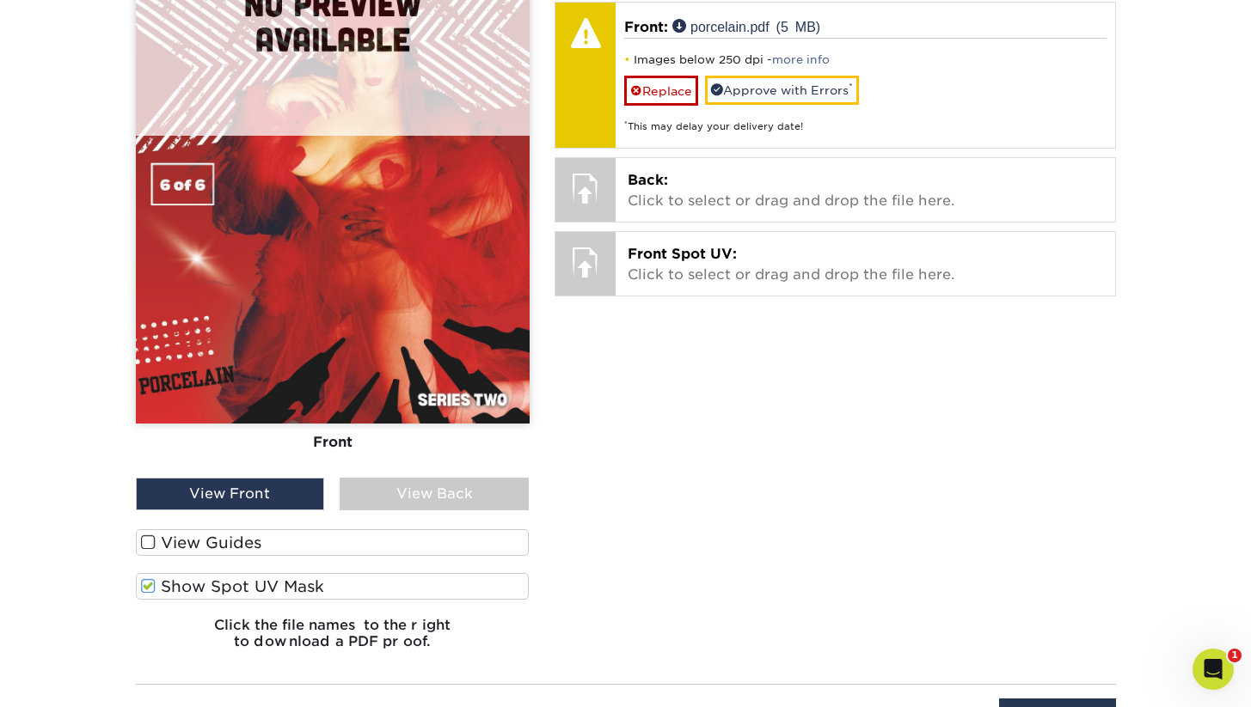
click at [235, 580] on label "Show Spot UV Mask" at bounding box center [333, 586] width 394 height 27
click at [0, 0] on input "Show Spot UV Mask" at bounding box center [0, 0] width 0 height 0
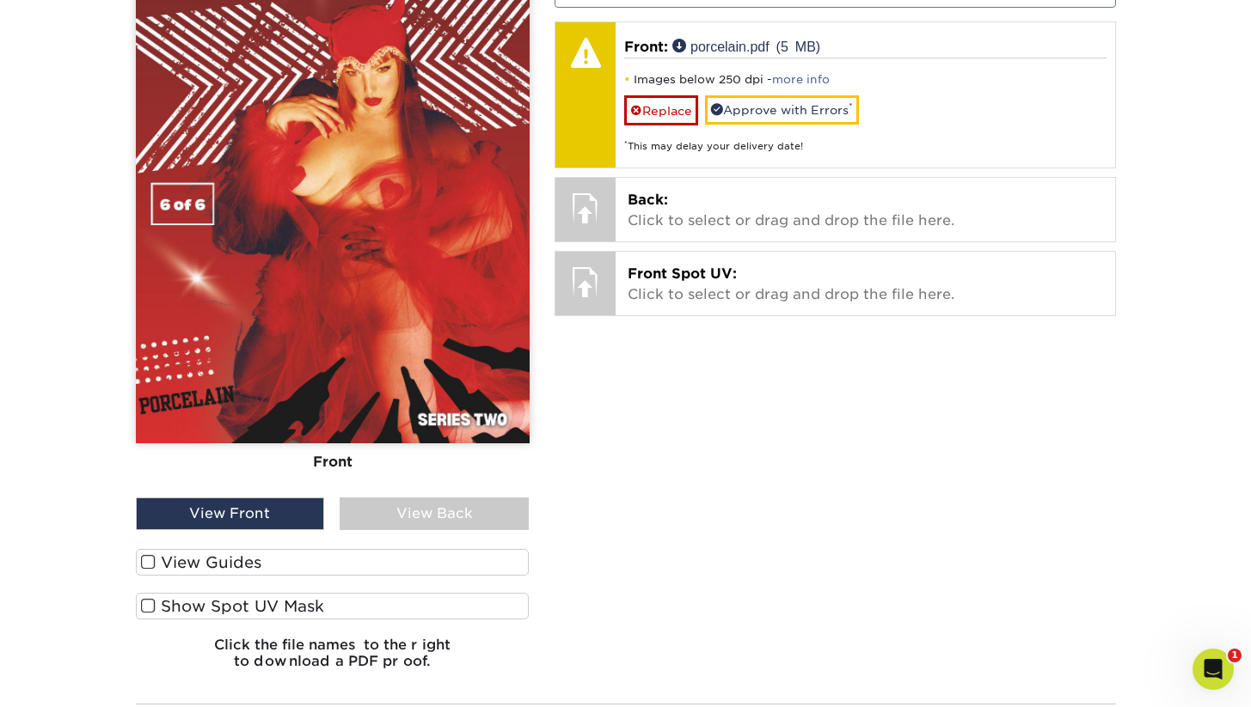
scroll to position [1247, 0]
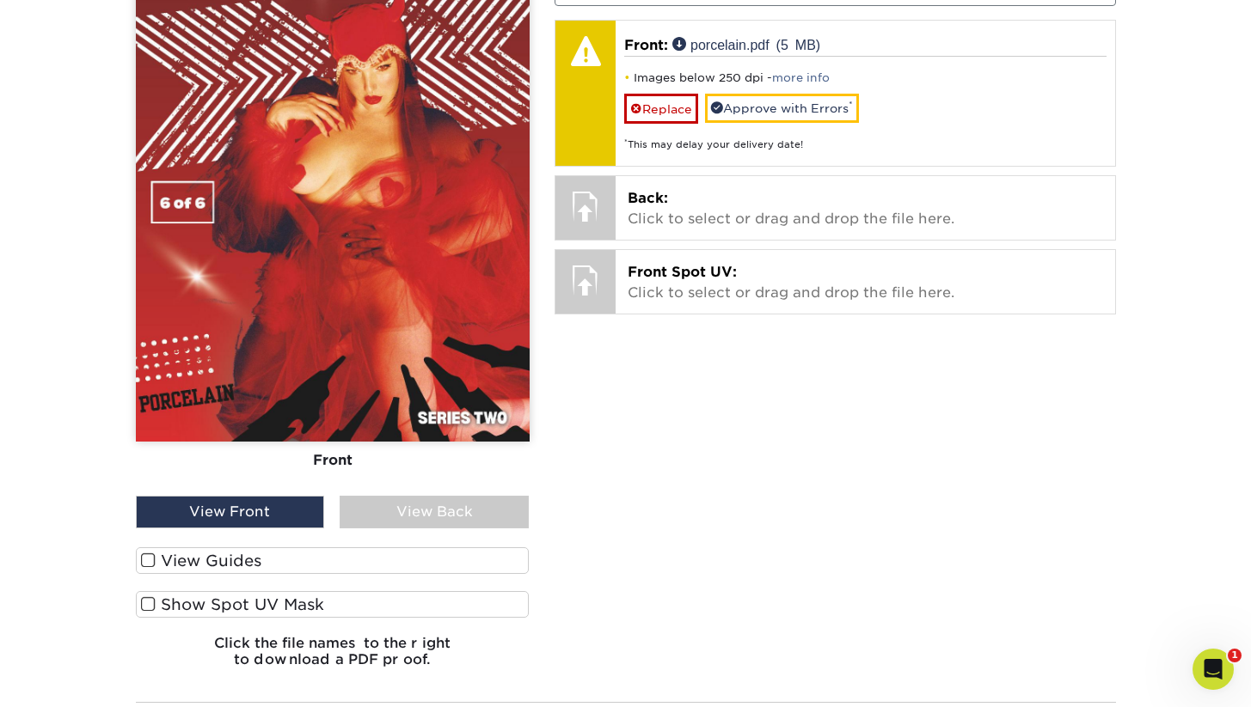
click at [233, 557] on label "View Guides" at bounding box center [333, 561] width 394 height 27
click at [0, 0] on input "View Guides" at bounding box center [0, 0] width 0 height 0
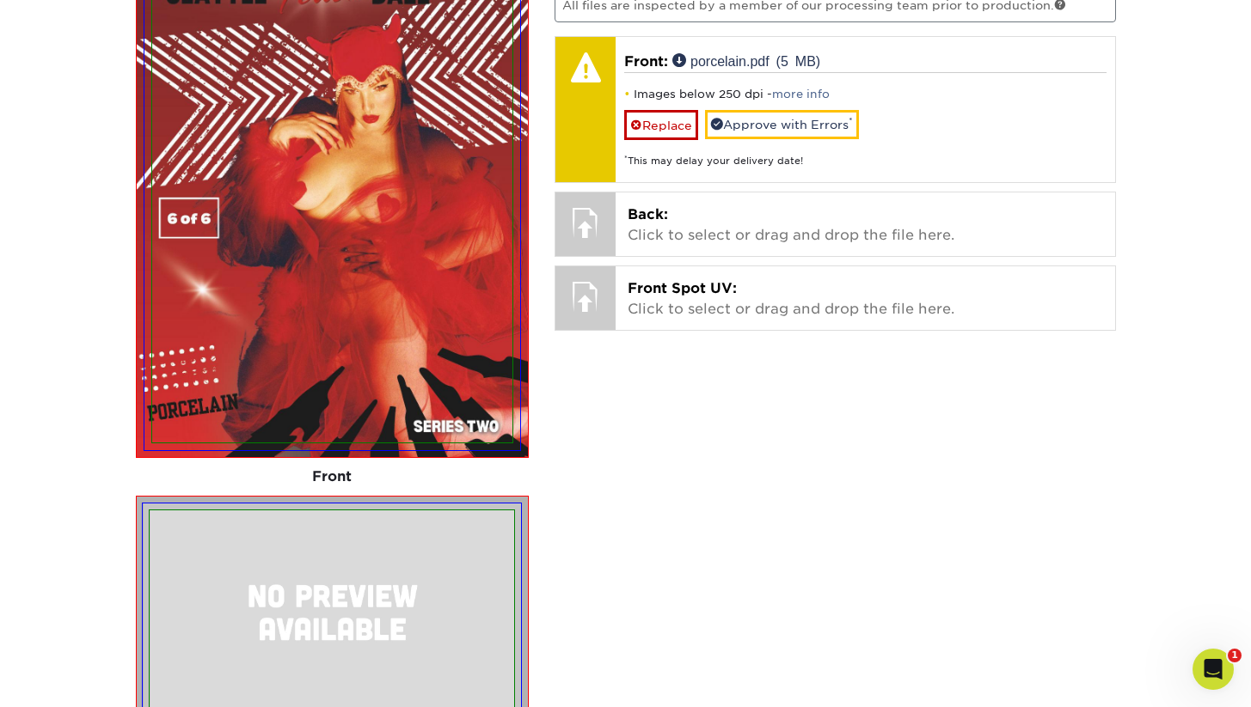
scroll to position [1244, 0]
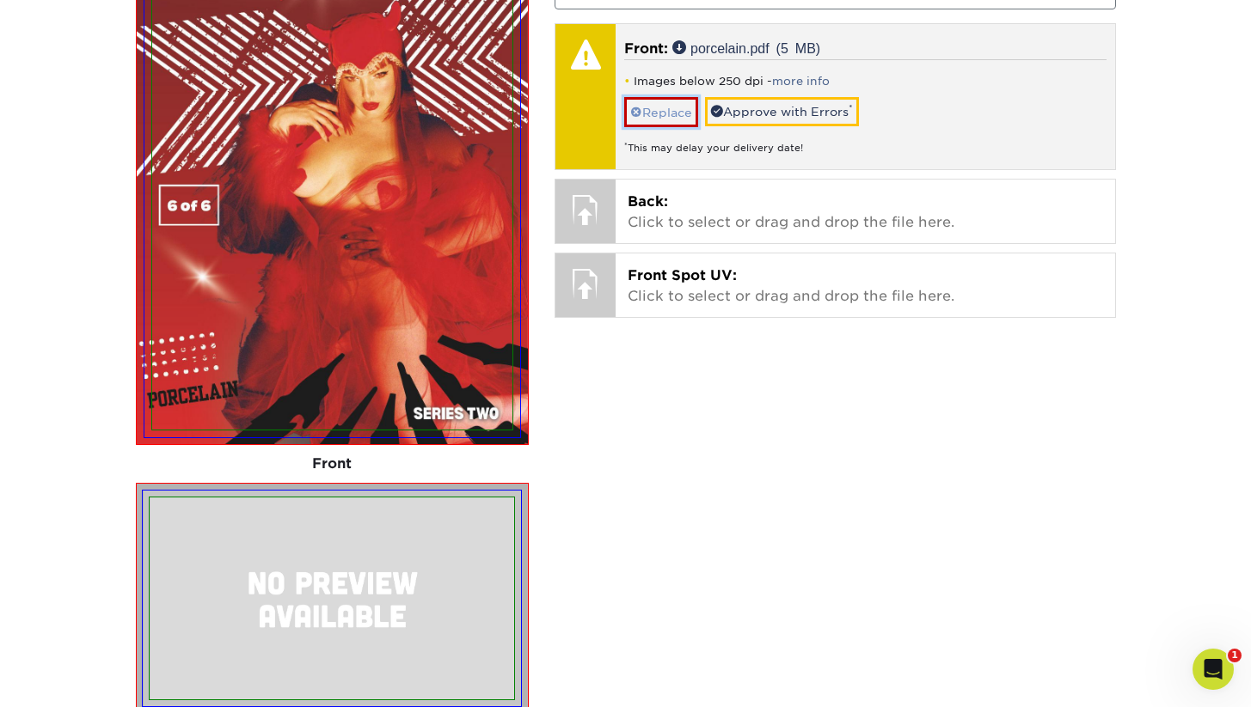
click at [670, 114] on link "Replace" at bounding box center [661, 112] width 74 height 30
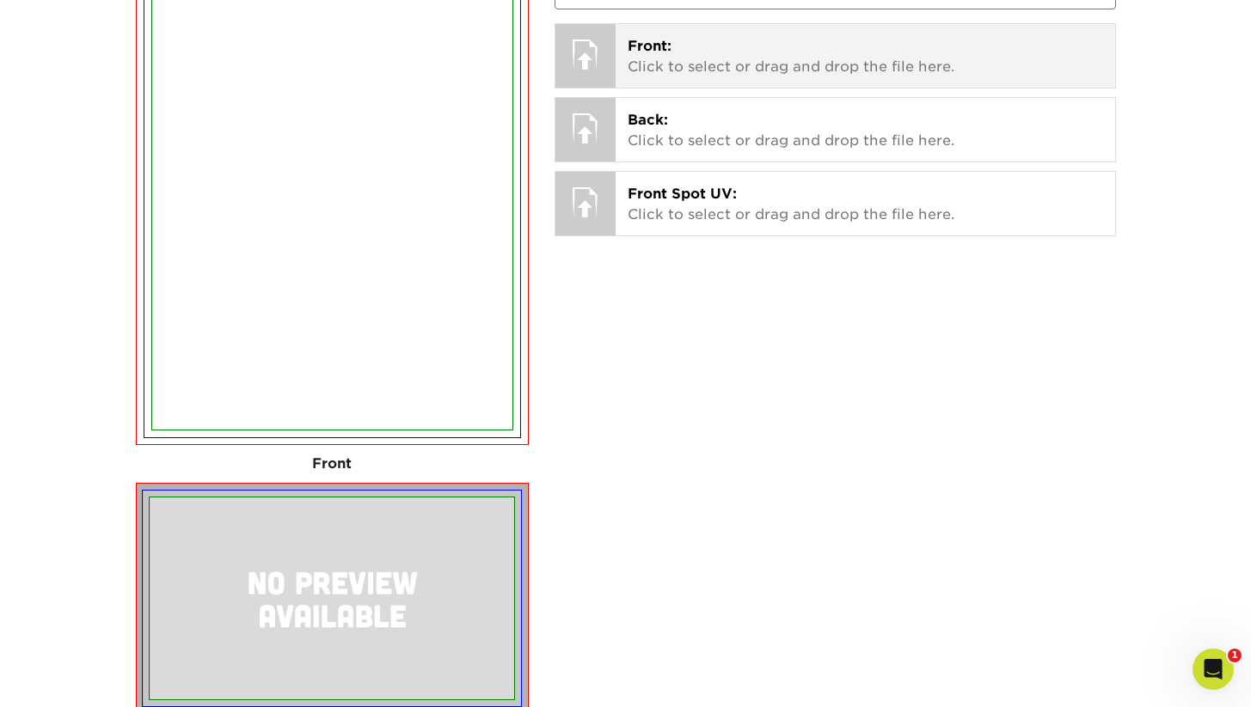
click at [696, 59] on p "Front: Click to select or drag and drop the file here." at bounding box center [864, 56] width 475 height 41
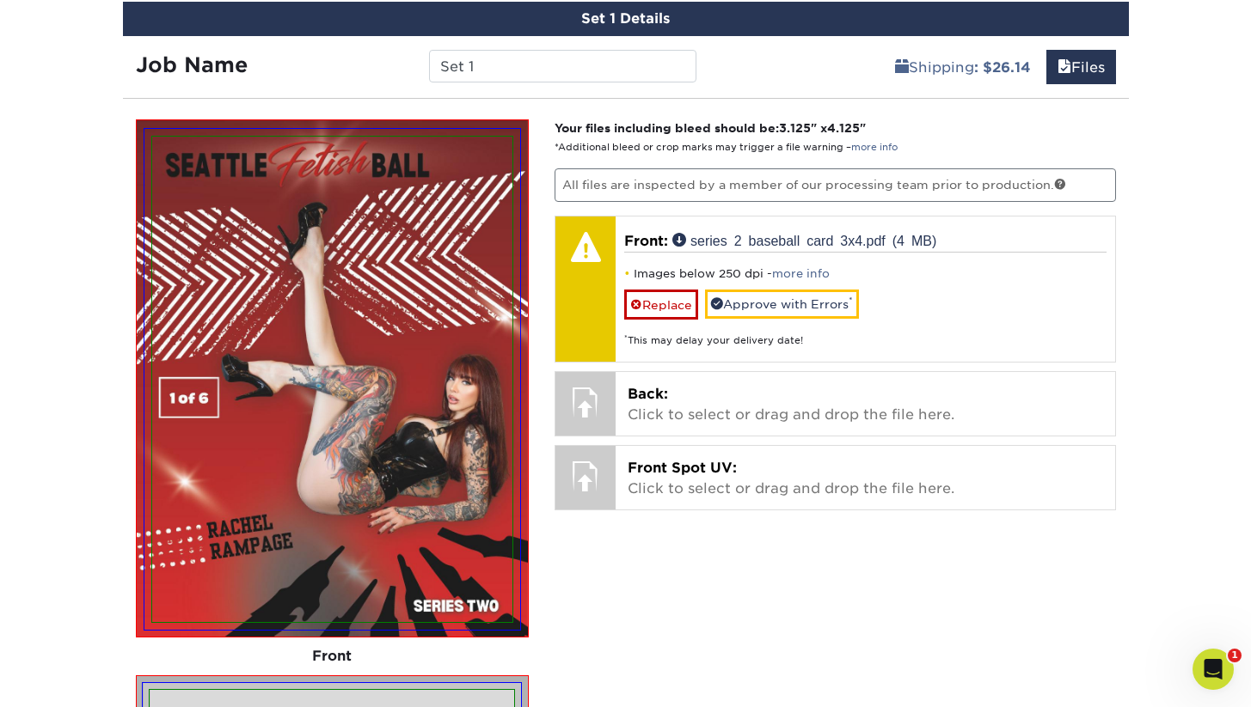
scroll to position [1043, 0]
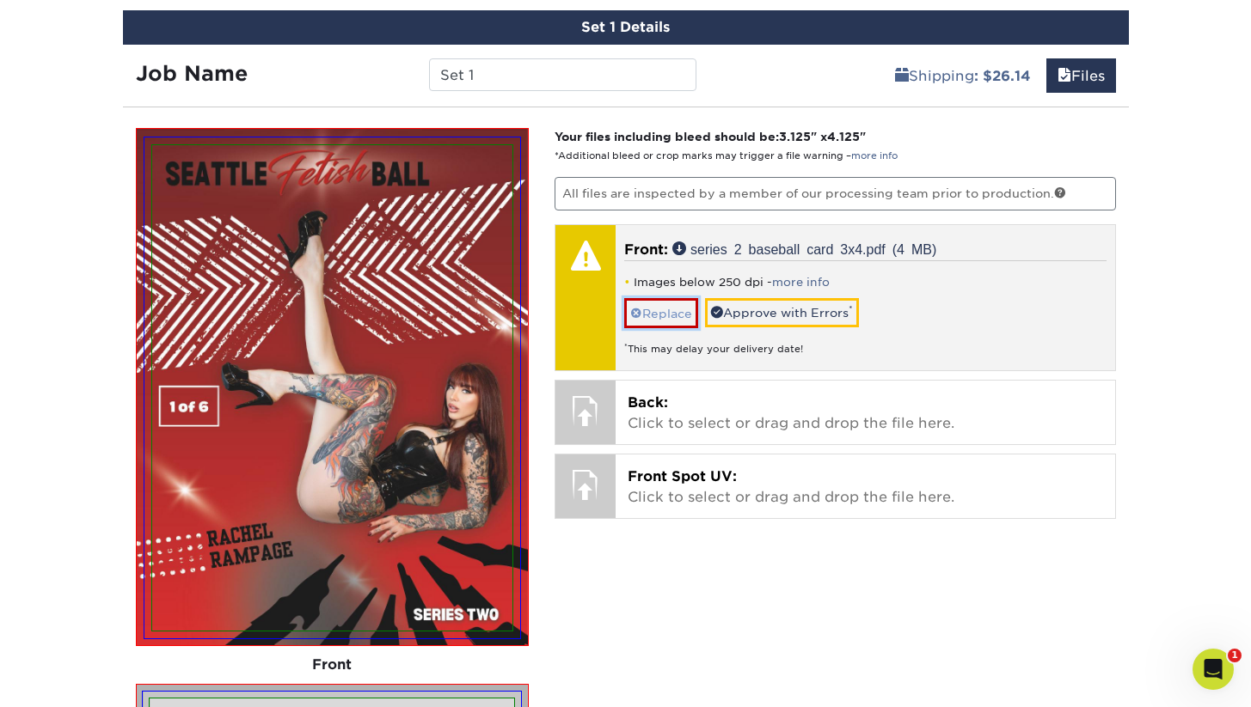
click at [669, 313] on link "Replace" at bounding box center [661, 313] width 74 height 30
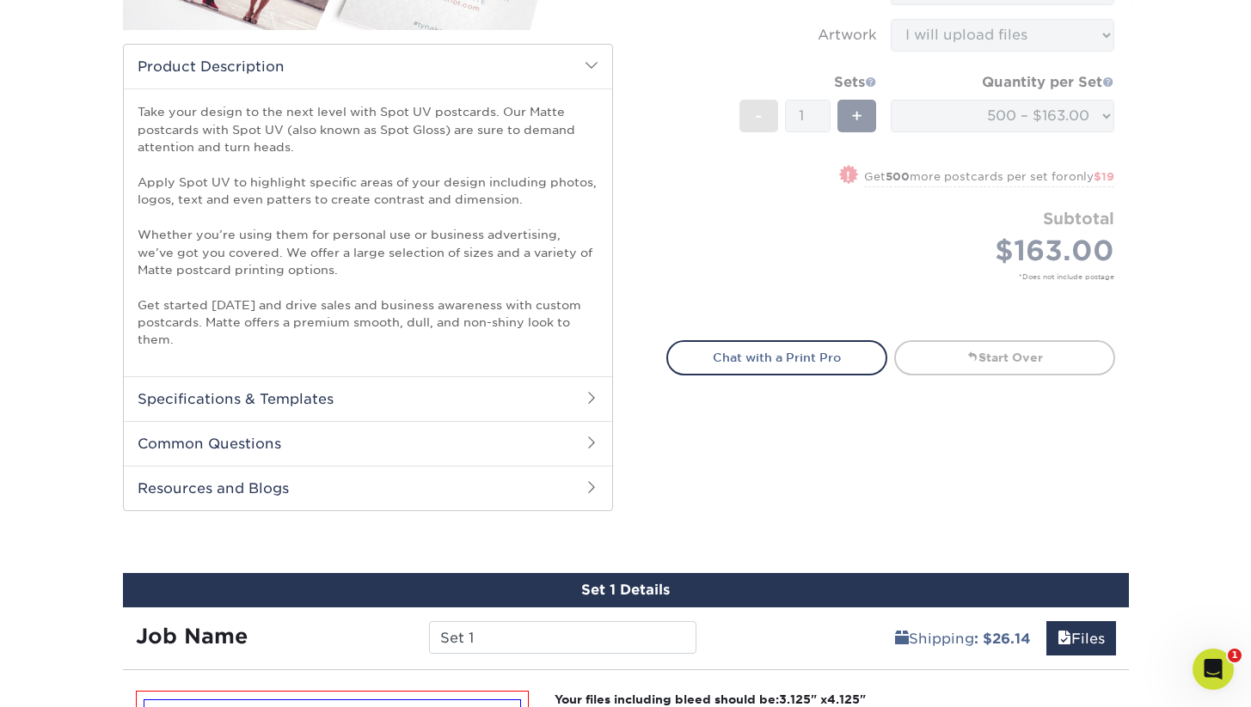
scroll to position [0, 0]
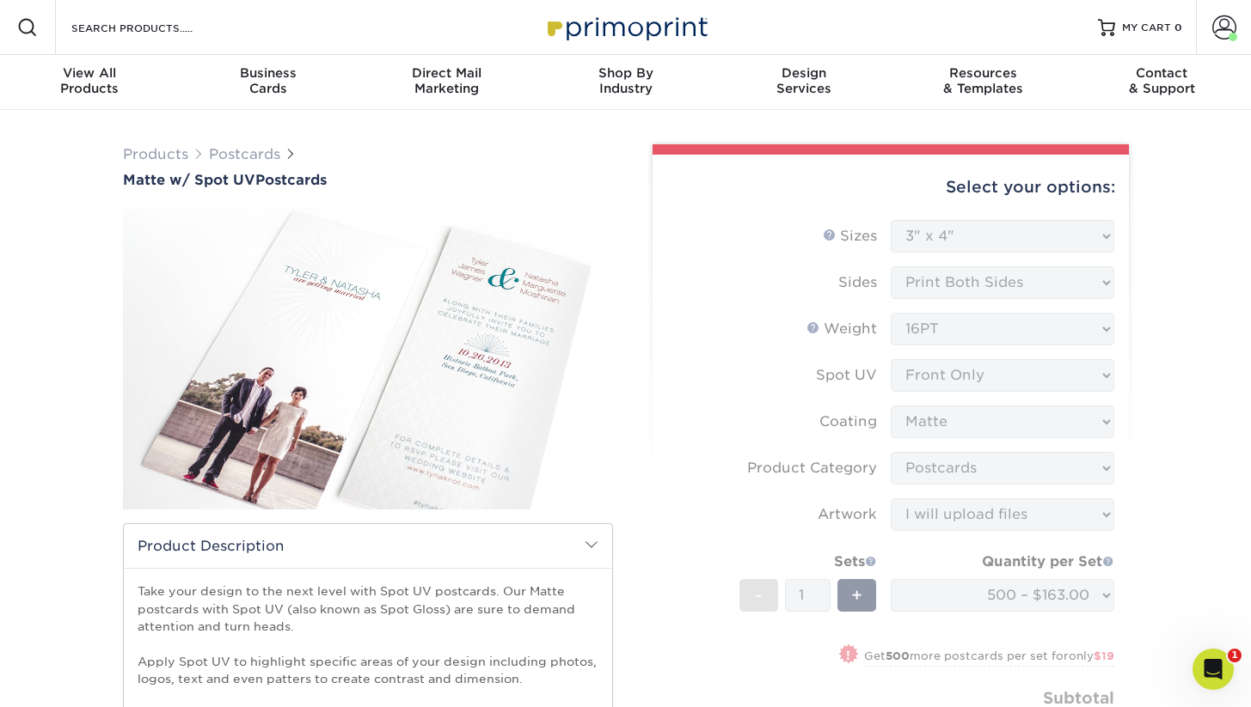
click at [623, 32] on img at bounding box center [626, 27] width 172 height 37
